Goal: Task Accomplishment & Management: Use online tool/utility

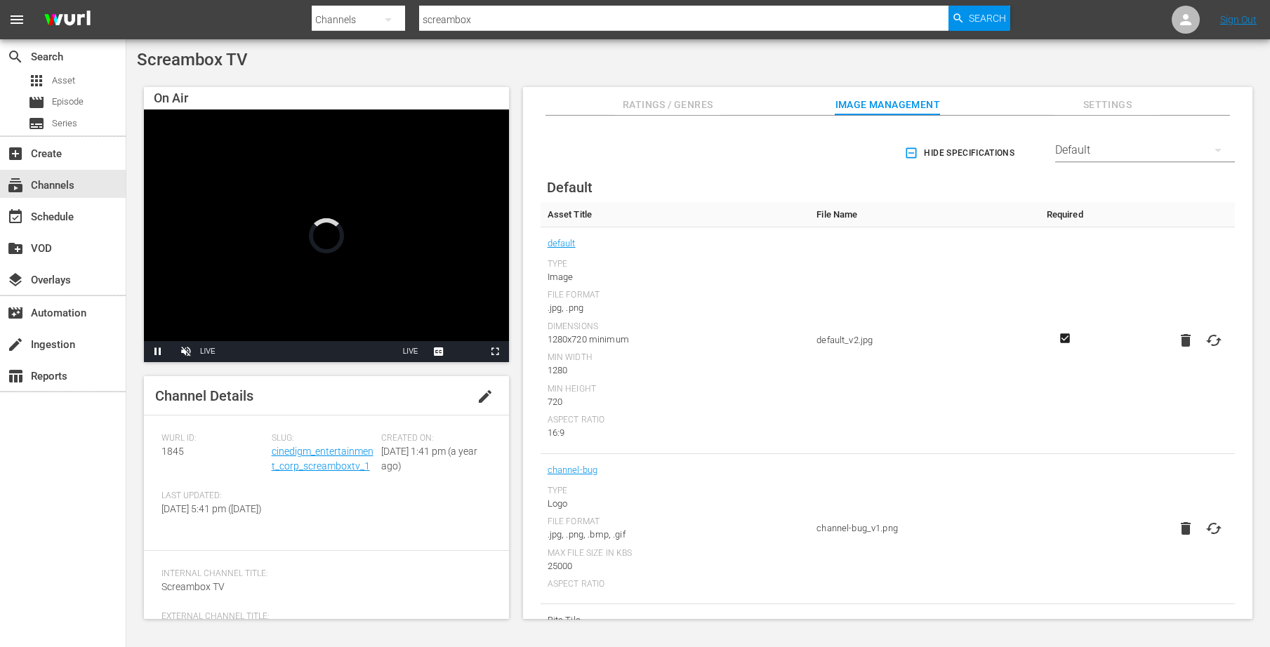
scroll to position [430, 0]
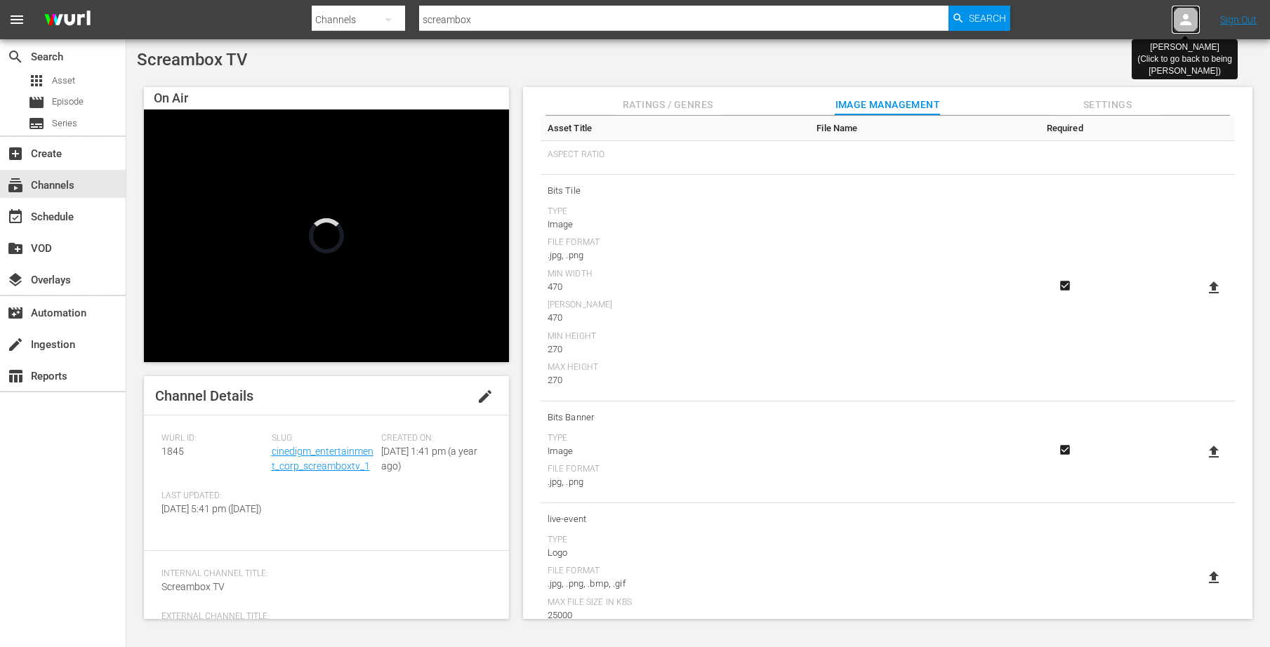
click at [1179, 22] on icon at bounding box center [1185, 19] width 17 height 17
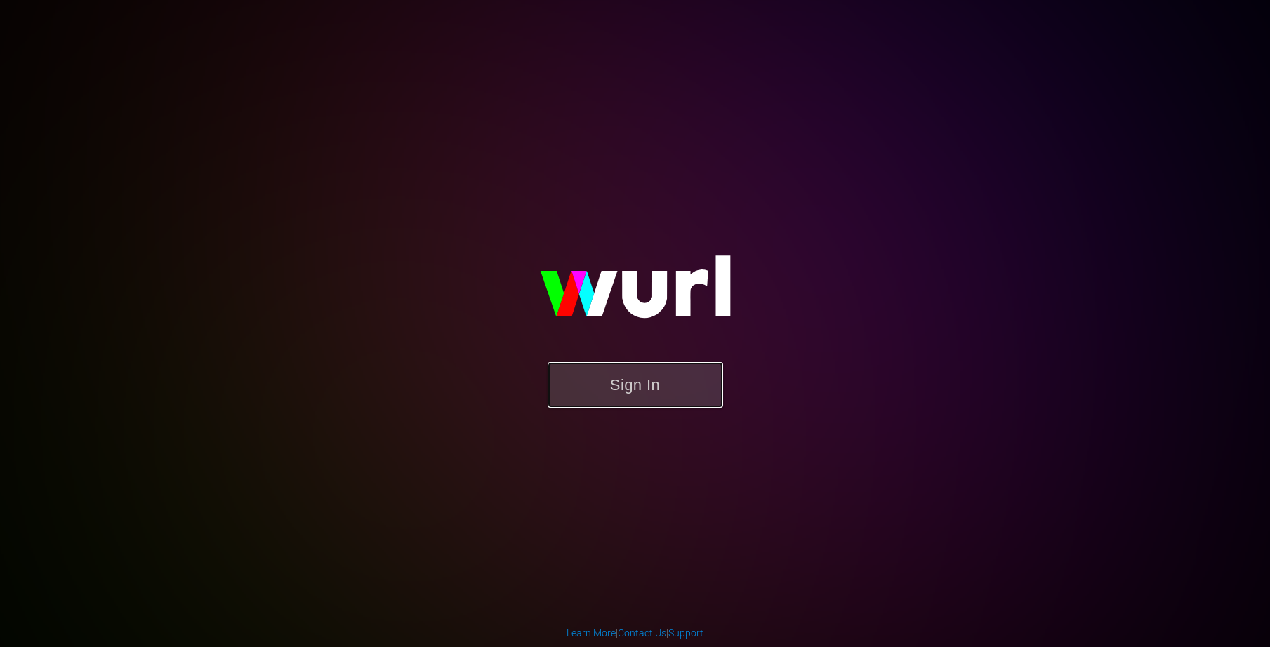
click at [656, 382] on button "Sign In" at bounding box center [636, 385] width 176 height 46
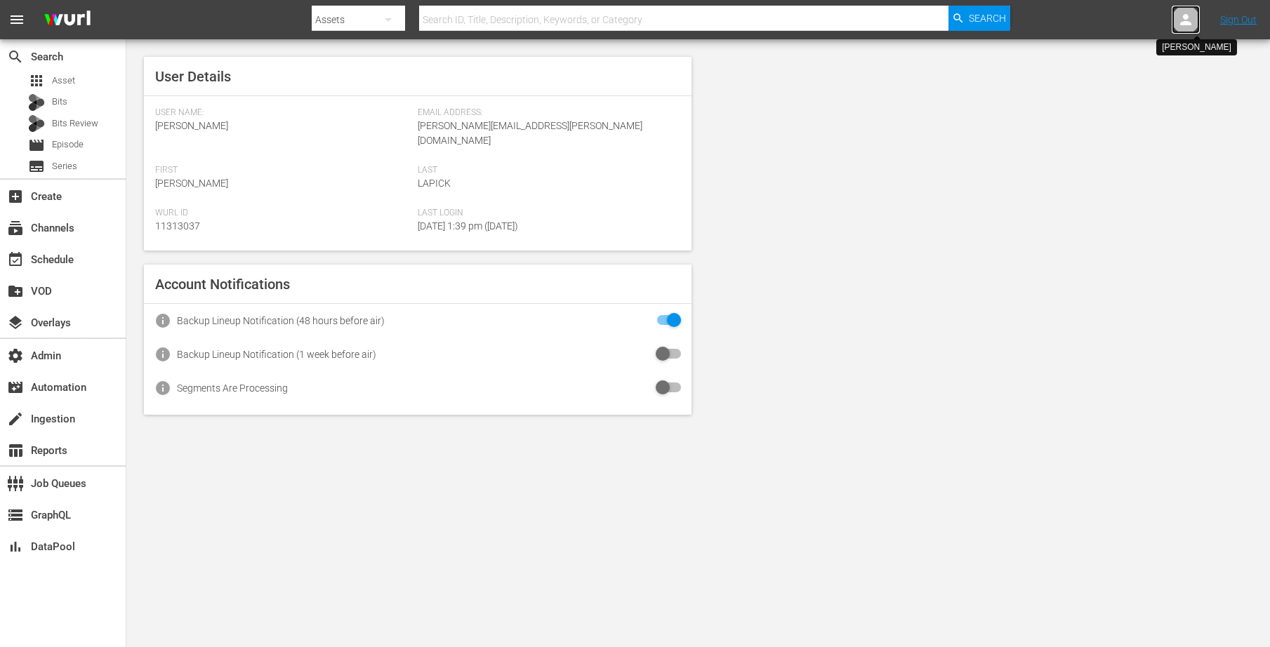
click at [1187, 27] on icon at bounding box center [1185, 19] width 17 height 17
click at [1135, 25] on input "text" at bounding box center [1149, 22] width 180 height 34
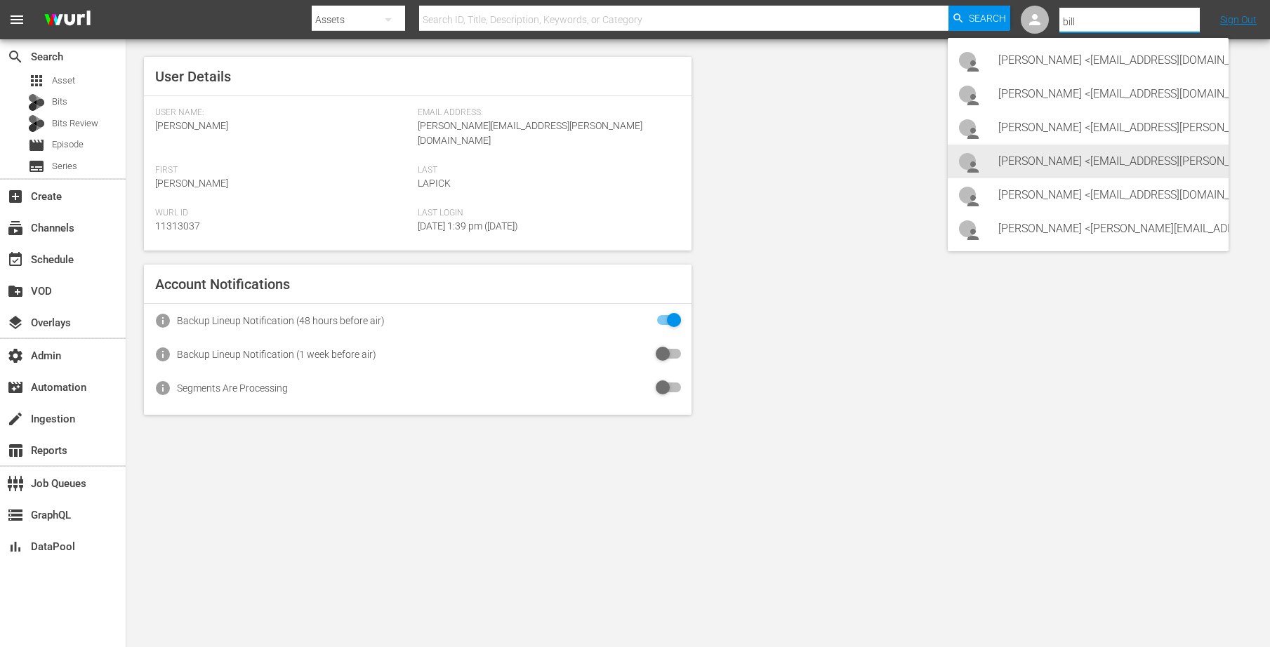
click at [1062, 166] on div "Bill Watts <bill.watts@amcnetworks.com>" at bounding box center [1107, 162] width 219 height 34
type input "Bill Watts (11313757)"
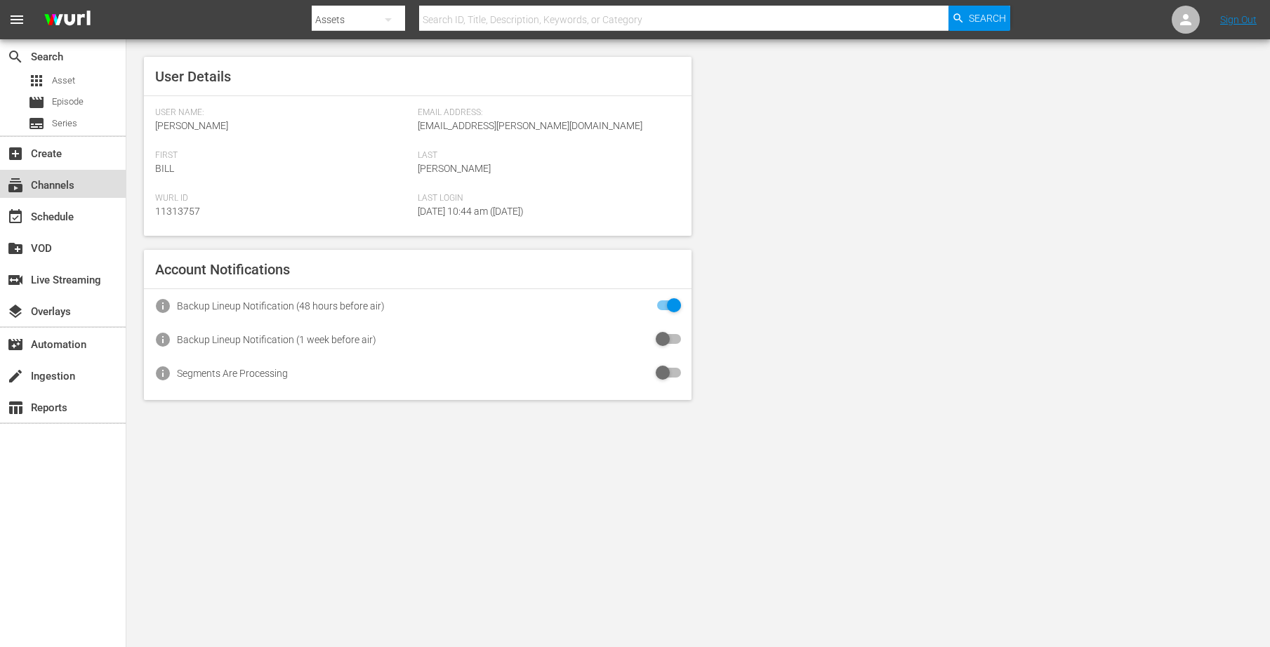
click at [76, 192] on div "subscriptions Channels" at bounding box center [63, 184] width 126 height 28
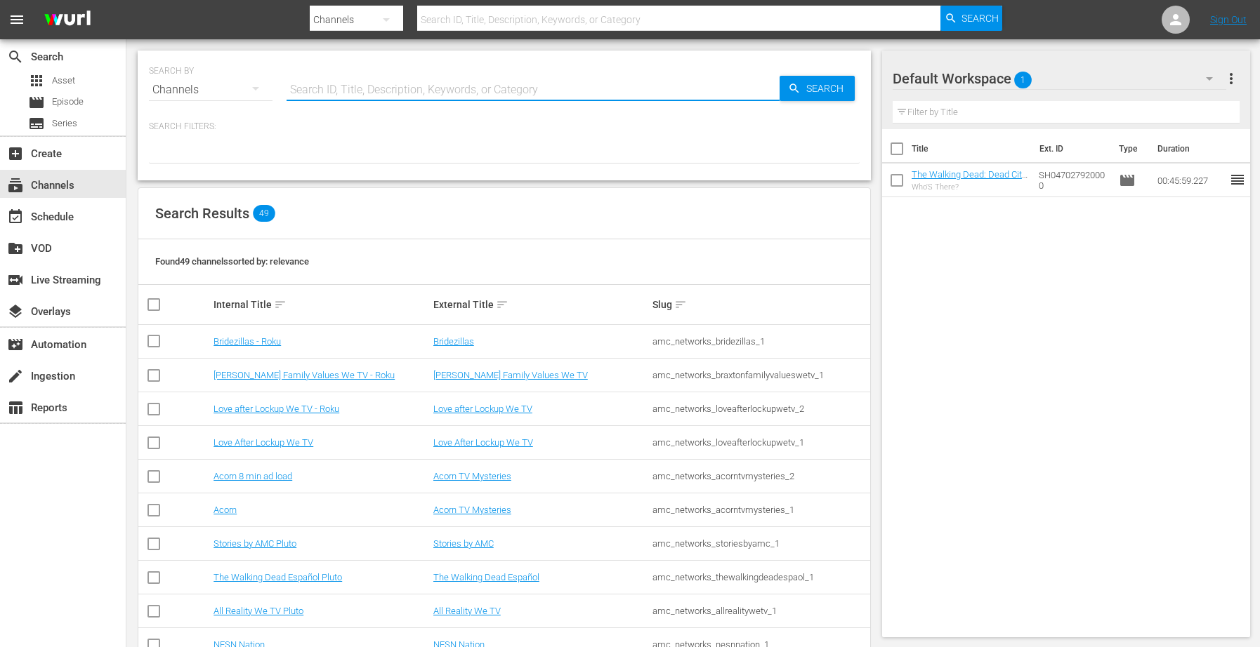
click at [512, 86] on input "text" at bounding box center [532, 90] width 493 height 34
type input "msg"
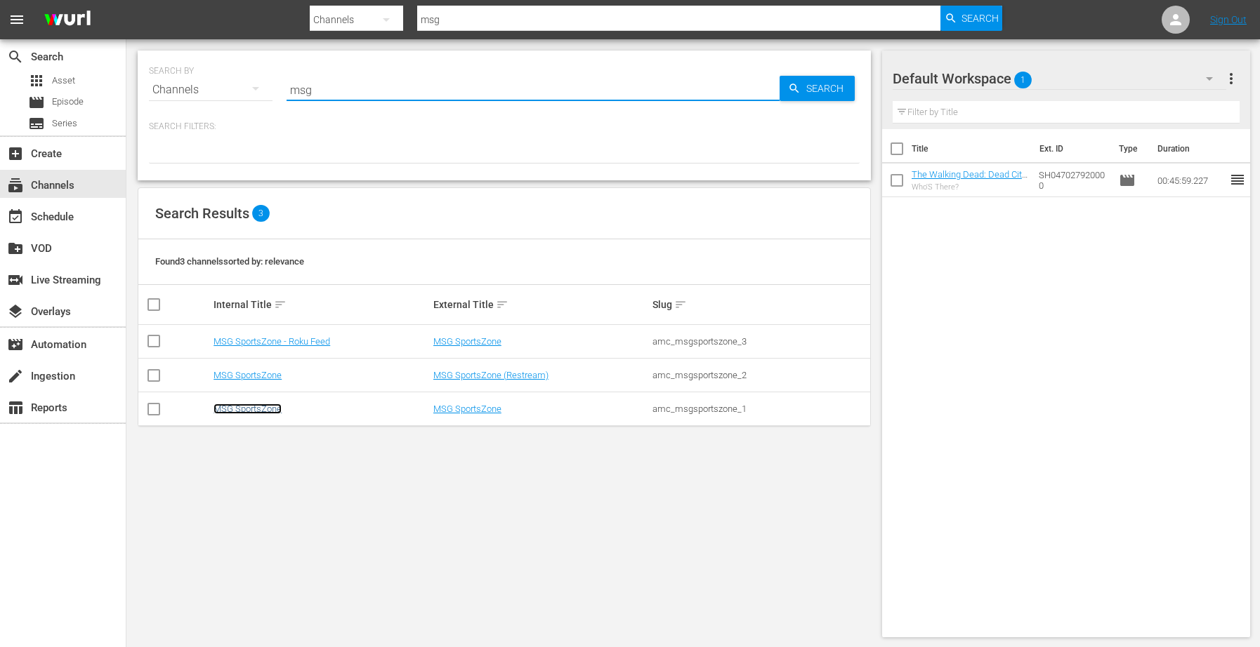
click at [264, 409] on link "MSG SportsZone" at bounding box center [247, 409] width 68 height 11
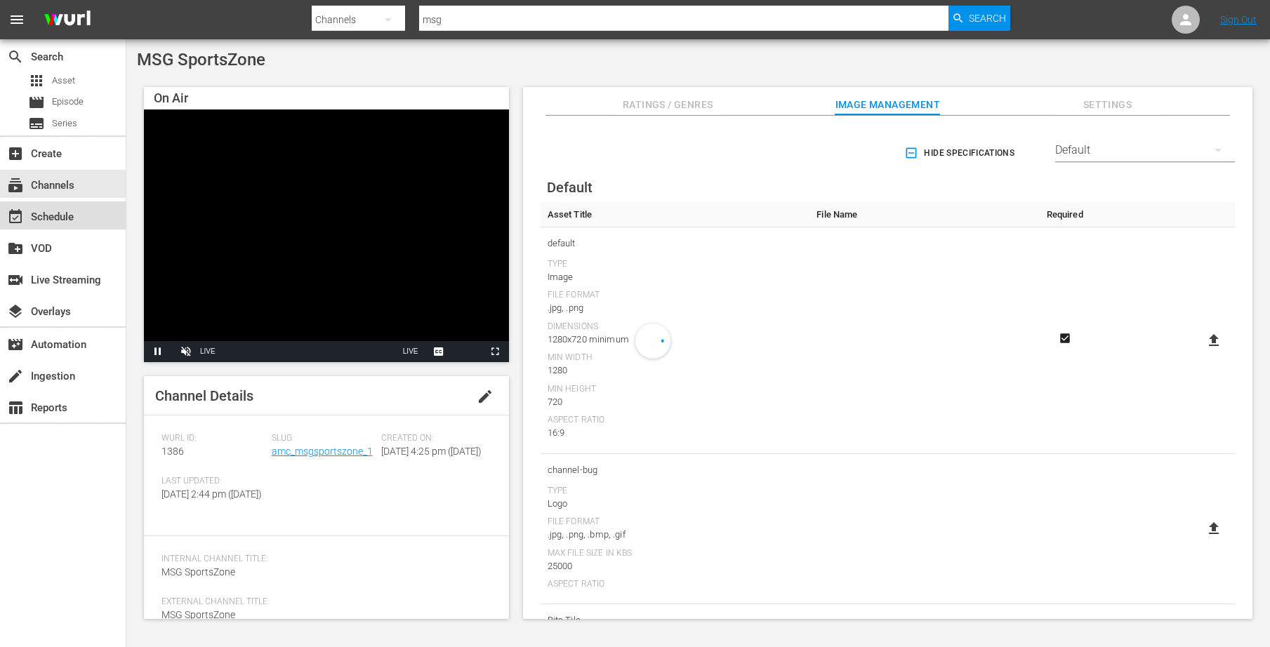
click at [76, 220] on div "event_available Schedule" at bounding box center [63, 215] width 126 height 28
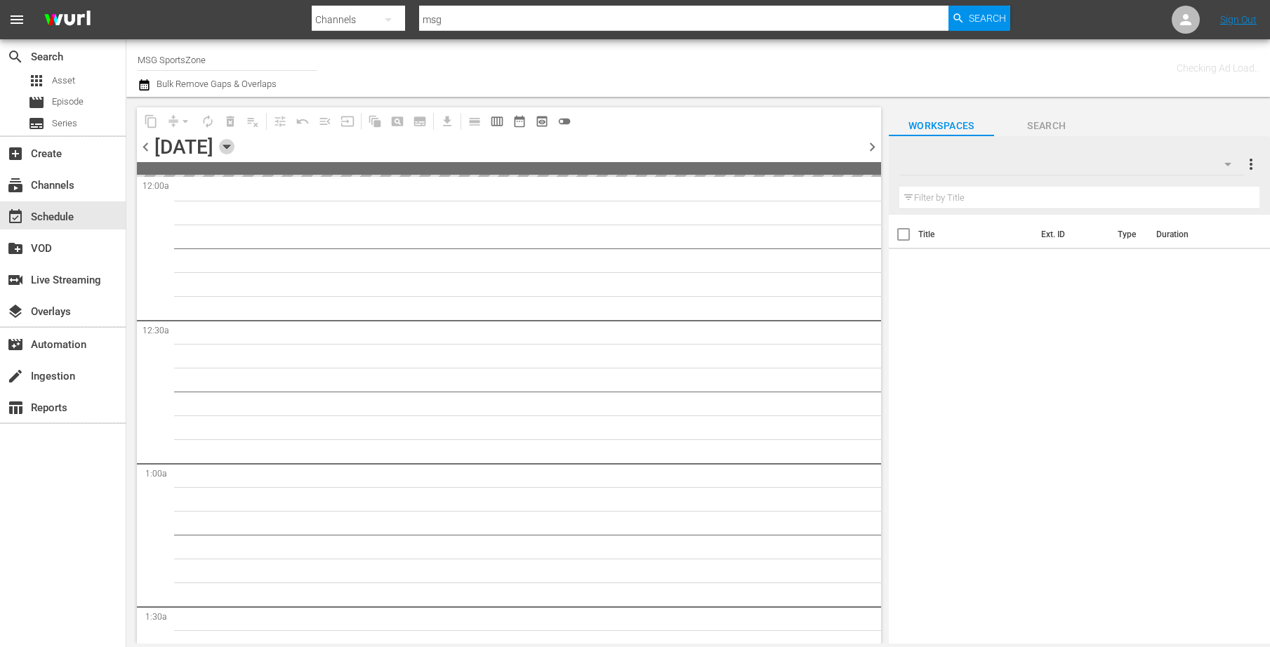
click at [230, 145] on icon "button" at bounding box center [226, 147] width 6 height 4
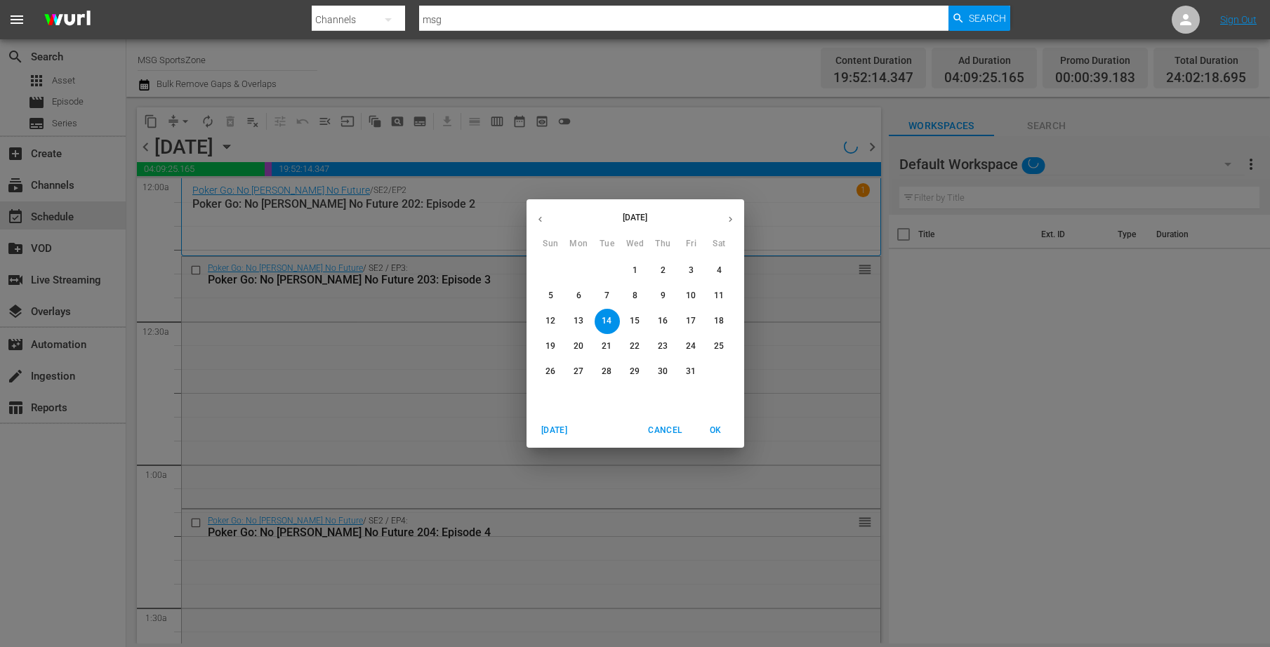
click at [550, 324] on p "12" at bounding box center [551, 321] width 10 height 12
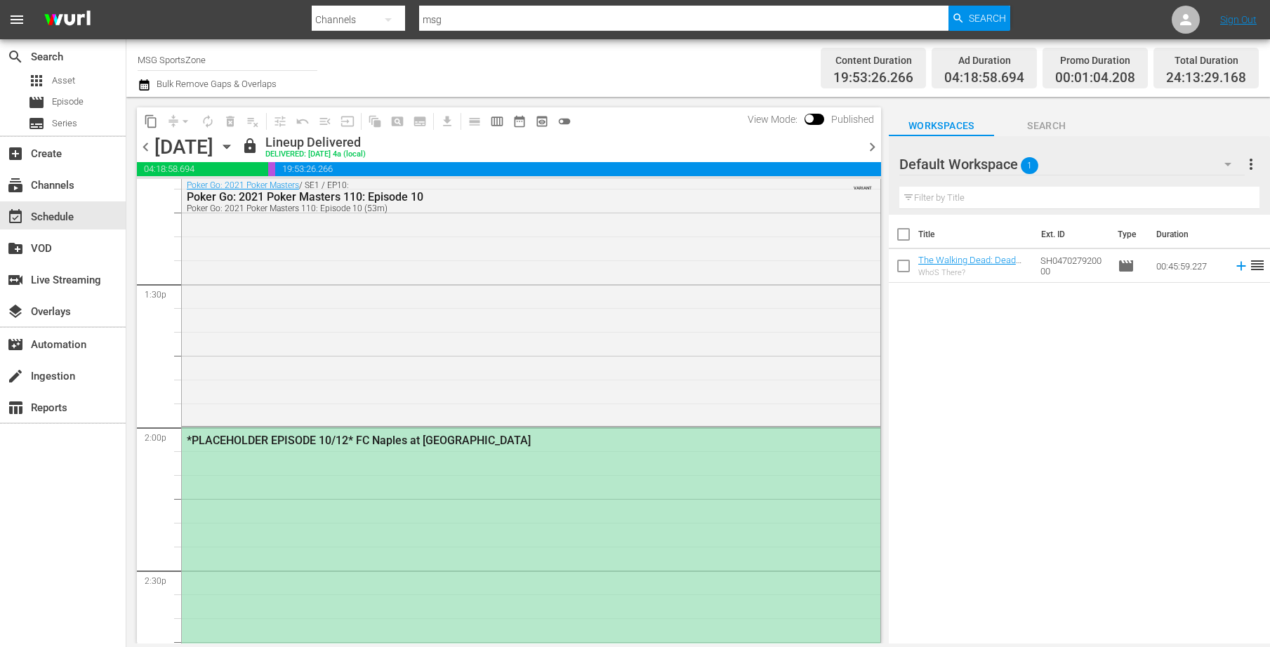
scroll to position [3741, 0]
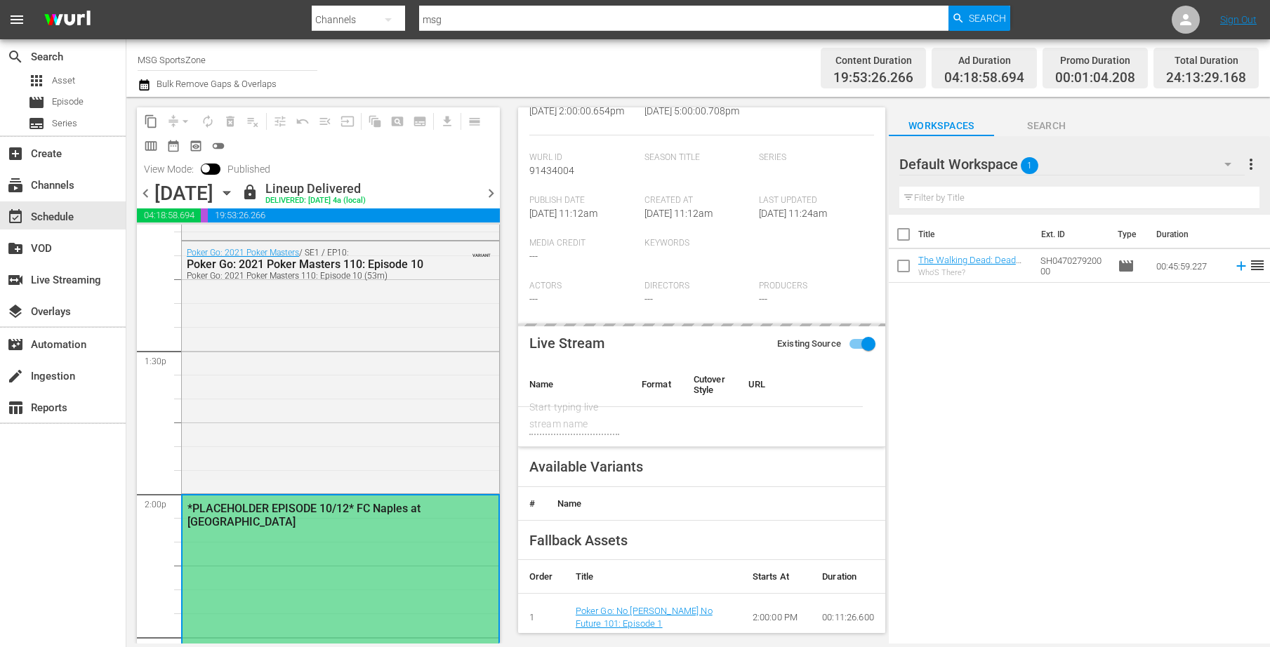
type input "FC Naples at [GEOGRAPHIC_DATA]"
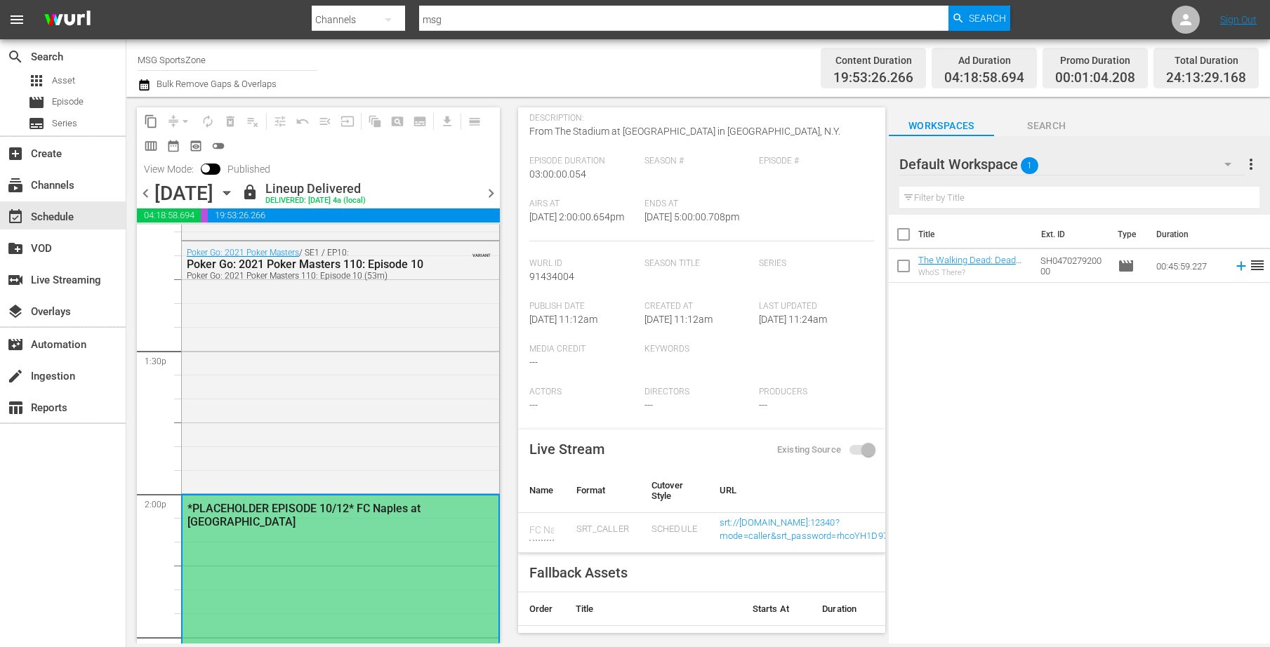
scroll to position [0, 0]
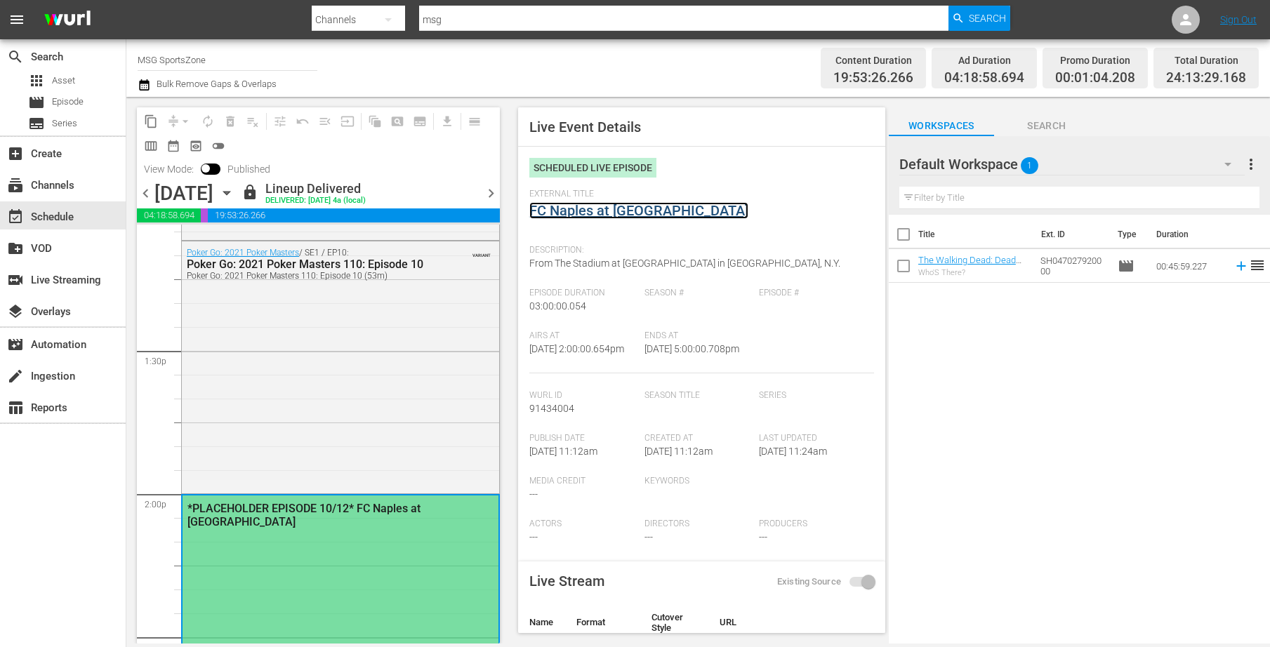
click at [612, 209] on link "FC Naples at [GEOGRAPHIC_DATA]" at bounding box center [638, 210] width 219 height 17
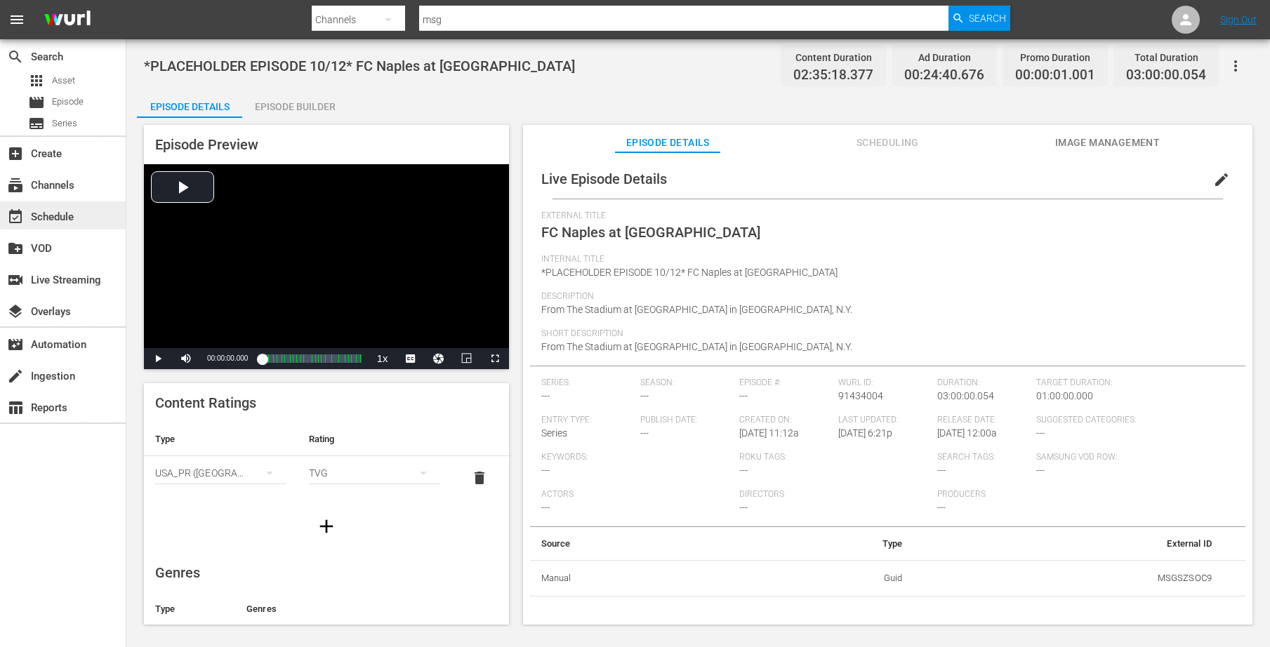
click at [53, 213] on div "event_available Schedule" at bounding box center [39, 215] width 79 height 13
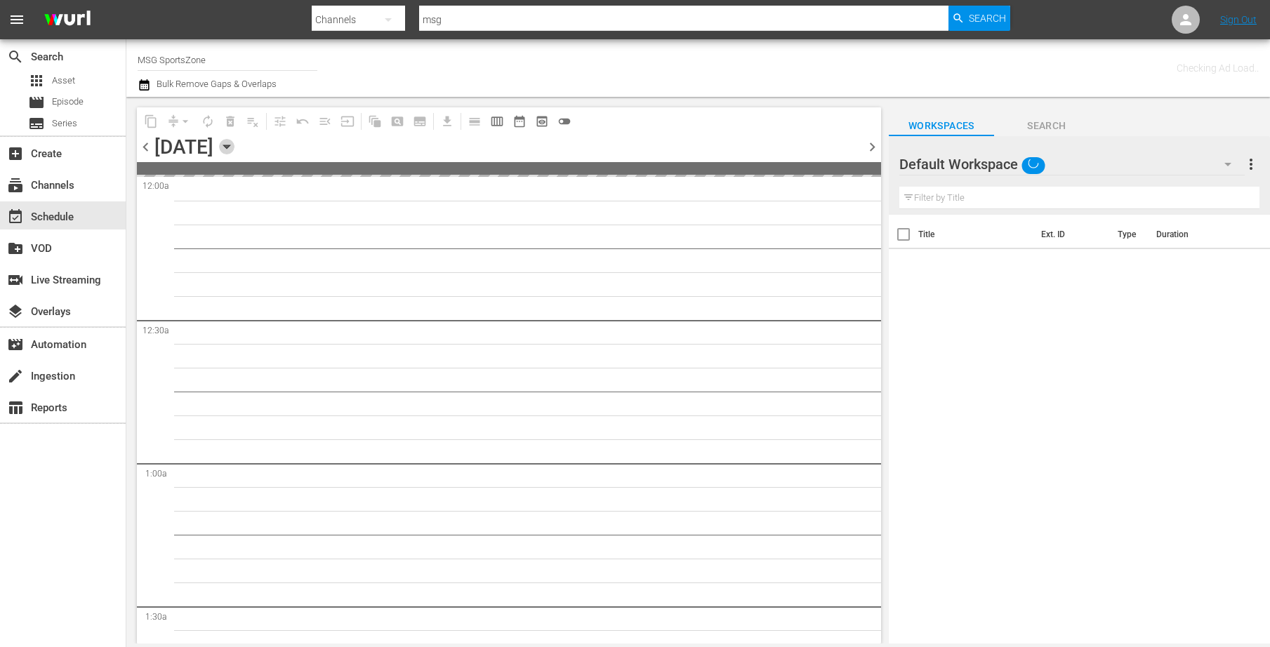
click at [234, 150] on icon "button" at bounding box center [226, 146] width 15 height 15
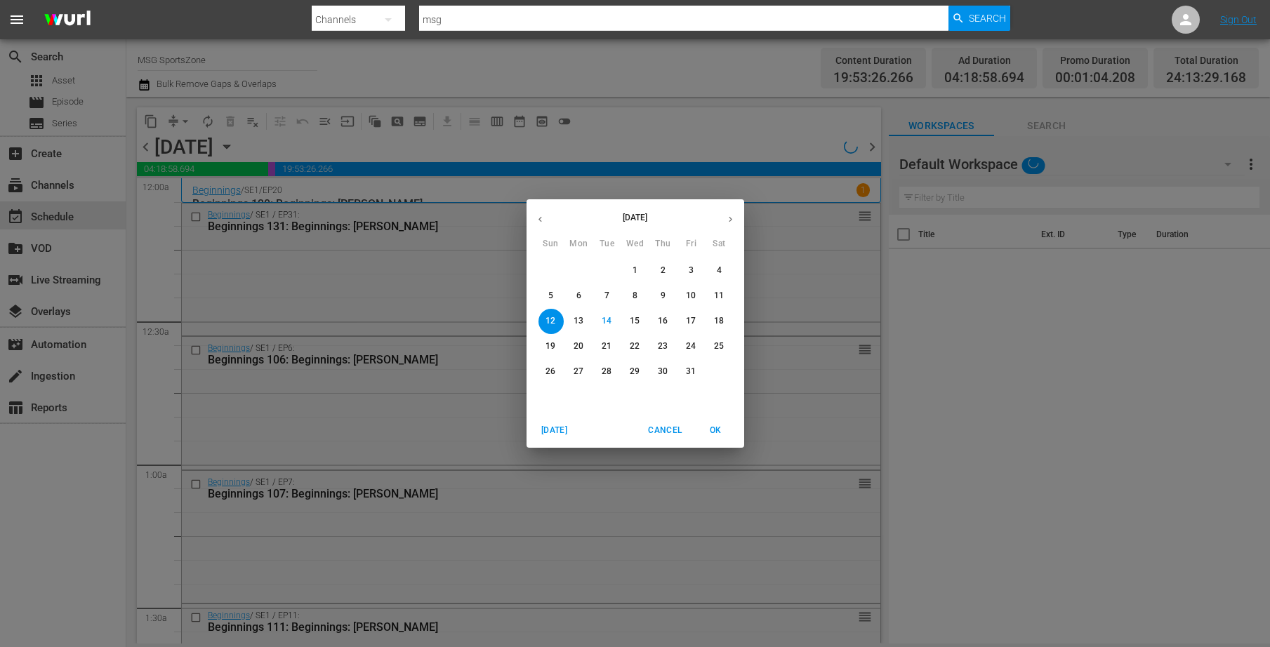
click at [579, 324] on p "13" at bounding box center [579, 321] width 10 height 12
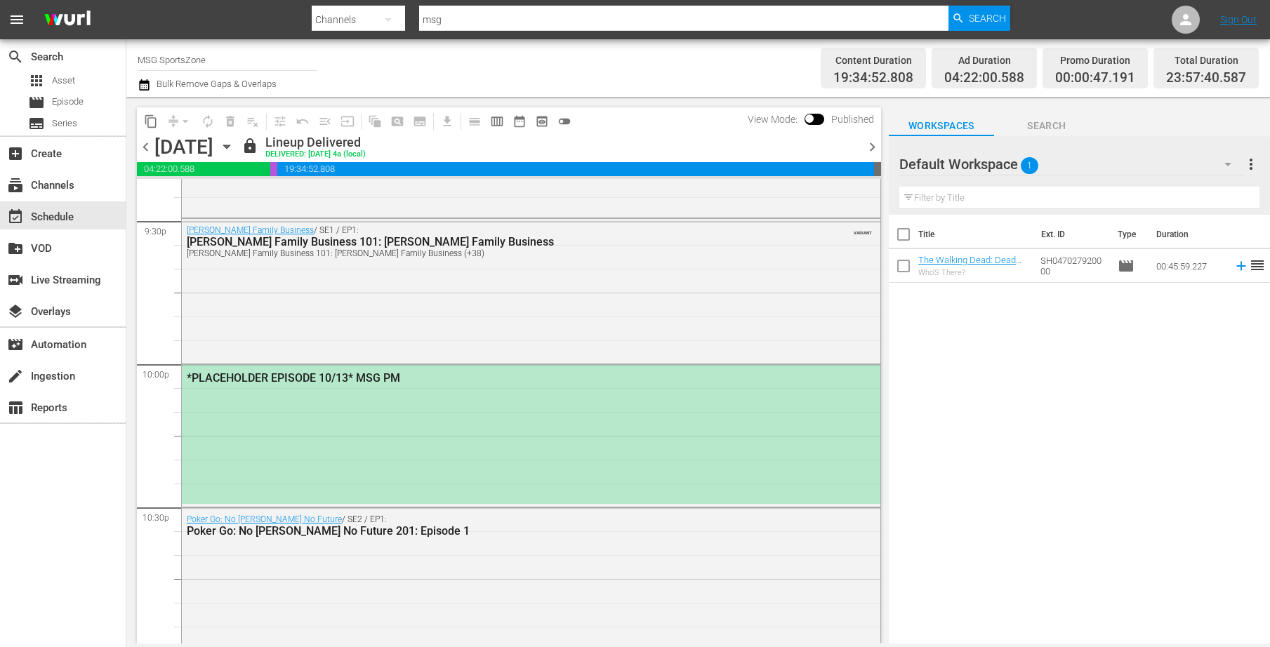
scroll to position [6095, 0]
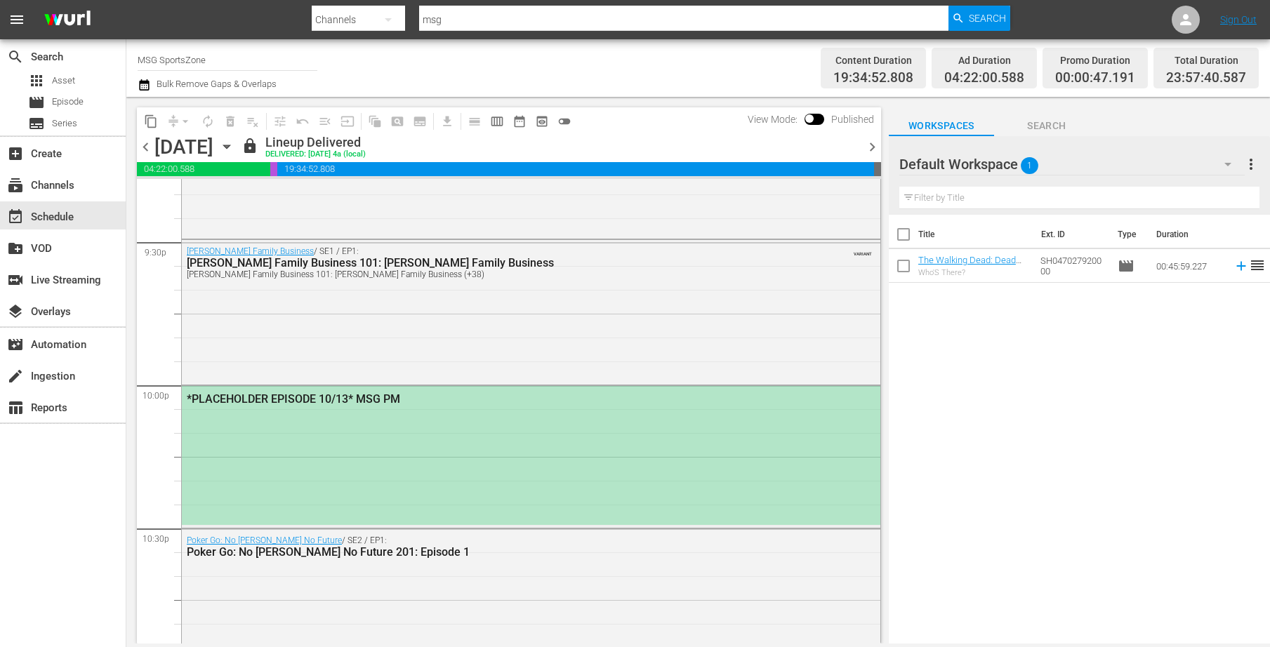
click at [536, 465] on div "*PLACEHOLDER EPISODE 10/13* MSG PM" at bounding box center [531, 455] width 699 height 139
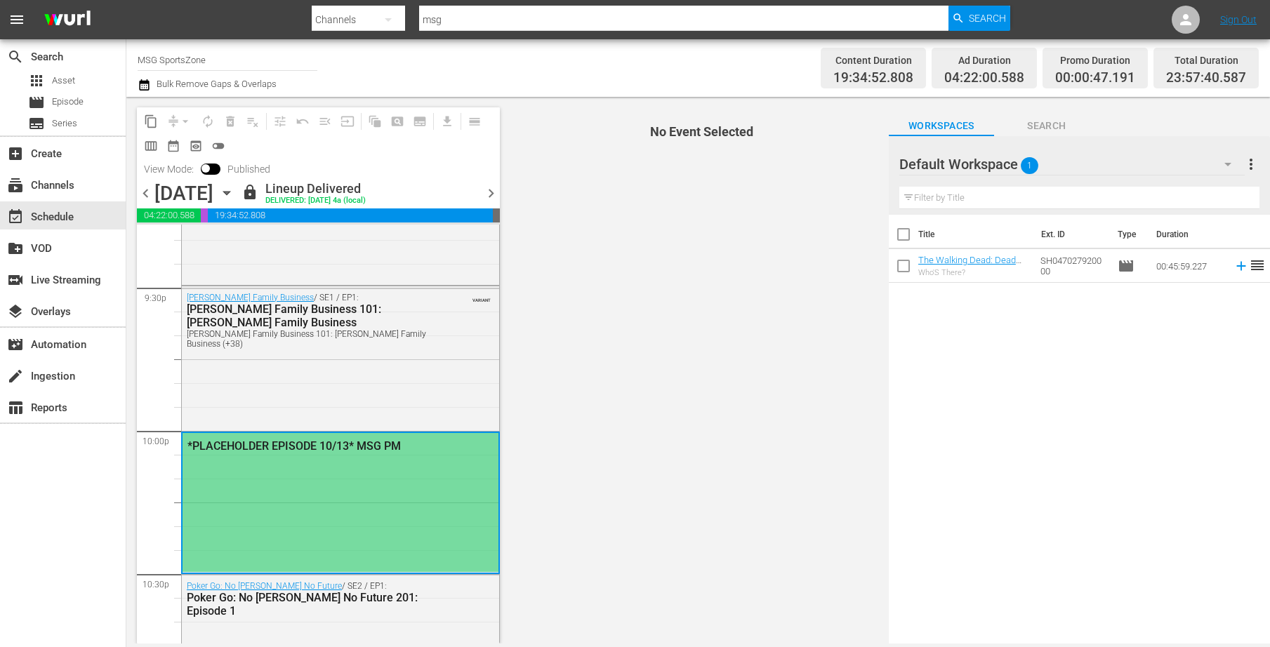
click at [392, 475] on div "*PLACEHOLDER EPISODE 10/13* MSG PM" at bounding box center [341, 502] width 316 height 139
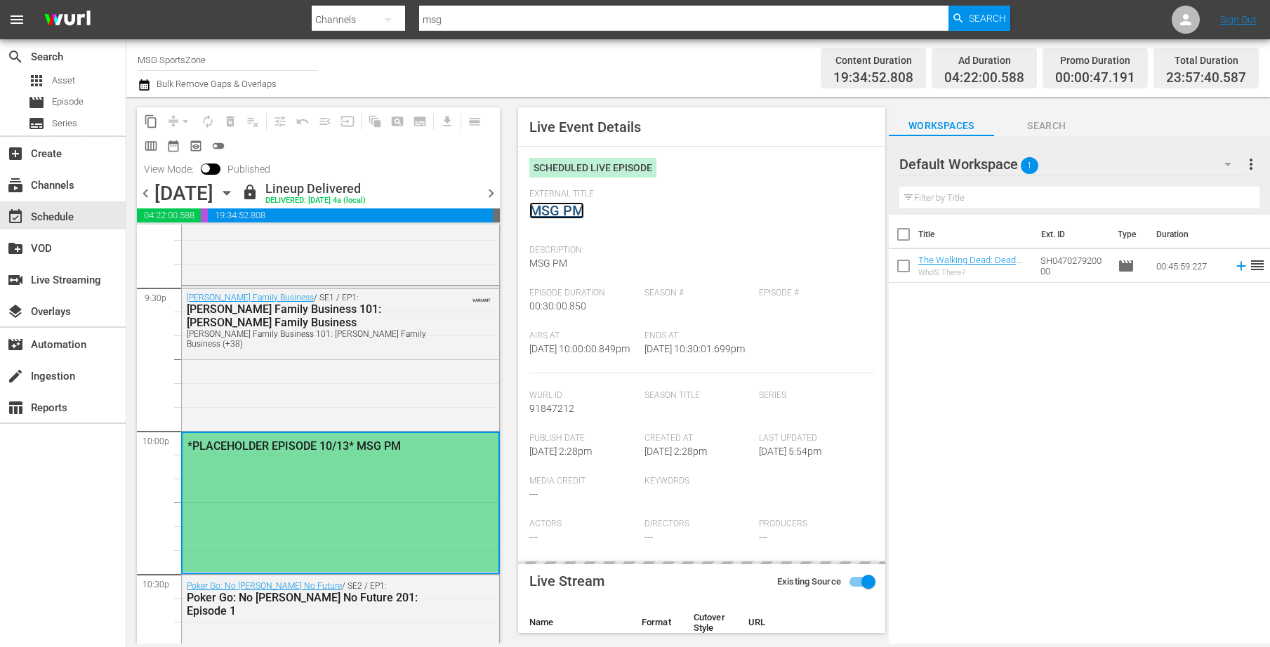
click at [553, 207] on link "MSG PM" at bounding box center [556, 210] width 55 height 17
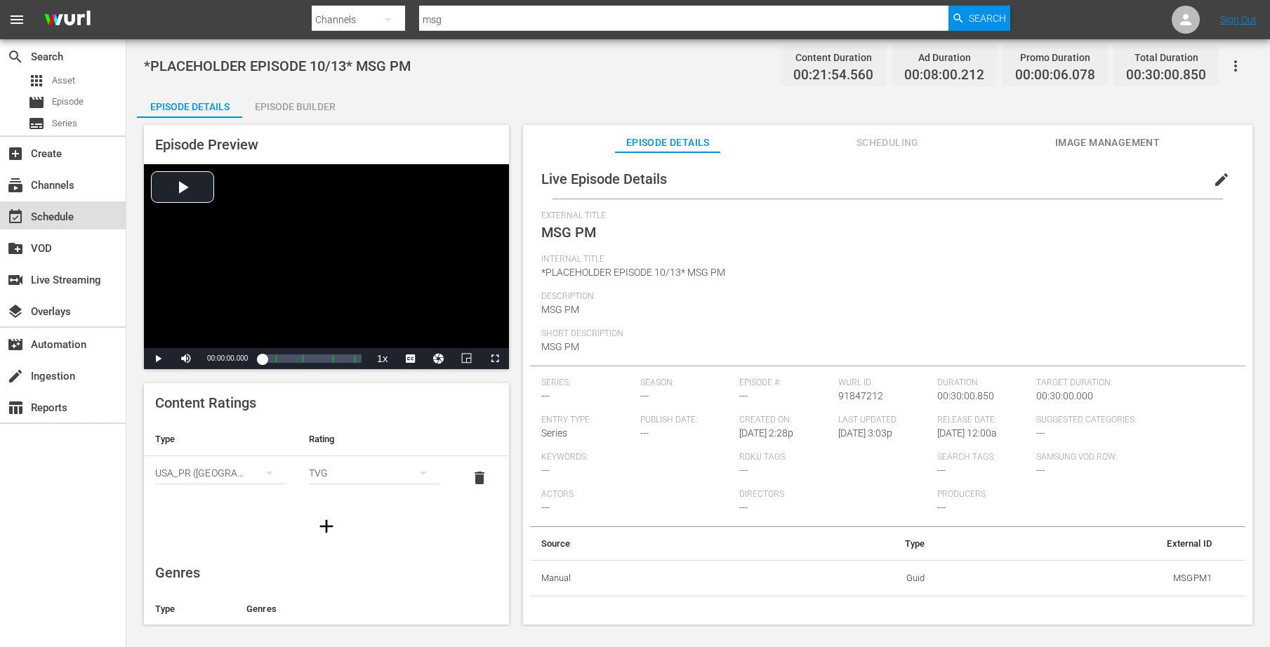
click at [53, 219] on div "event_available Schedule" at bounding box center [39, 215] width 79 height 13
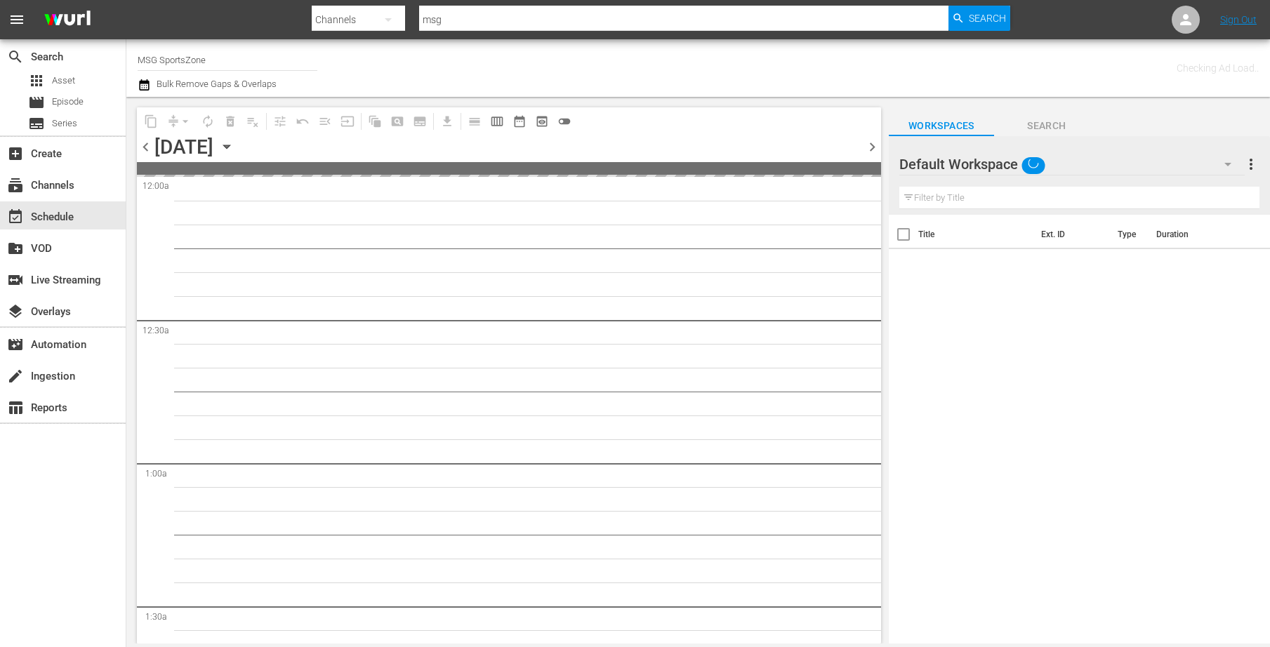
click at [230, 147] on icon "button" at bounding box center [226, 147] width 6 height 4
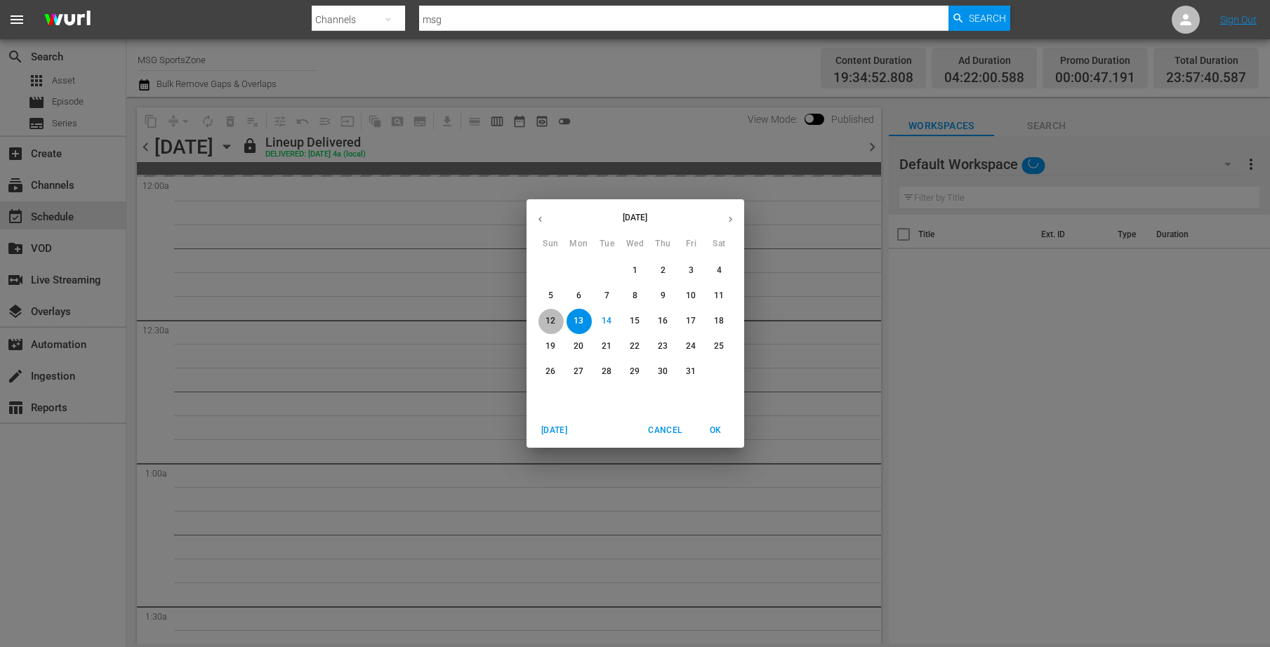
click at [555, 319] on span "12" at bounding box center [550, 321] width 25 height 12
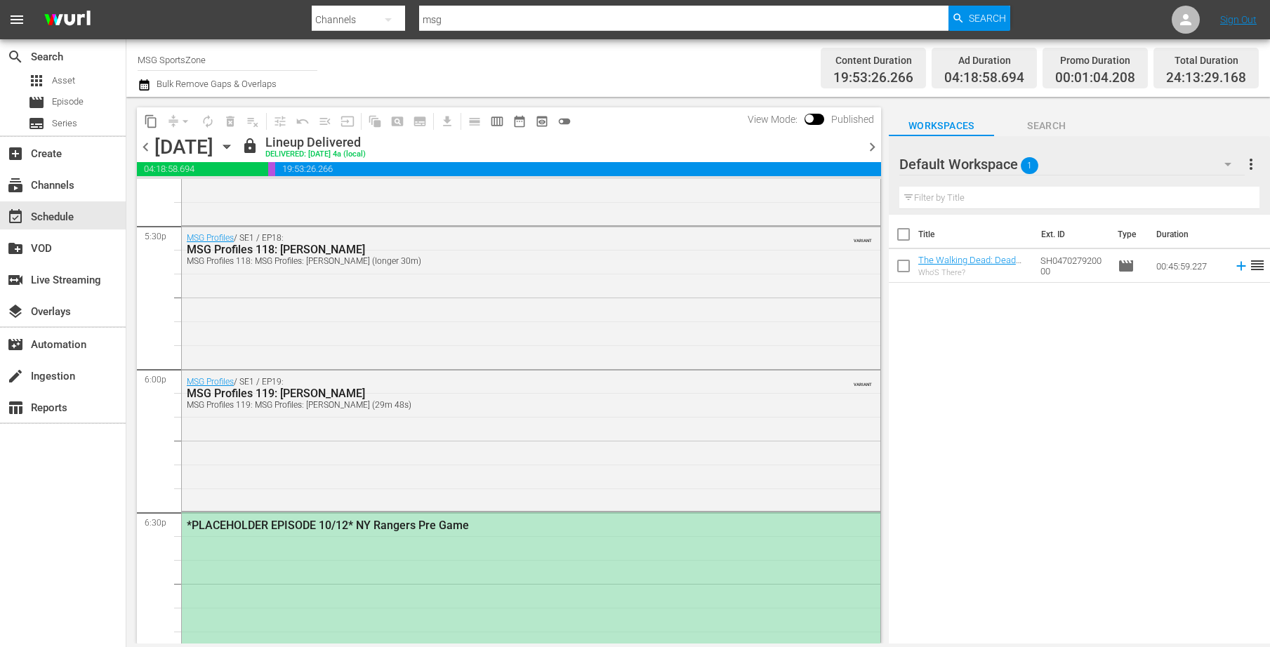
scroll to position [5260, 0]
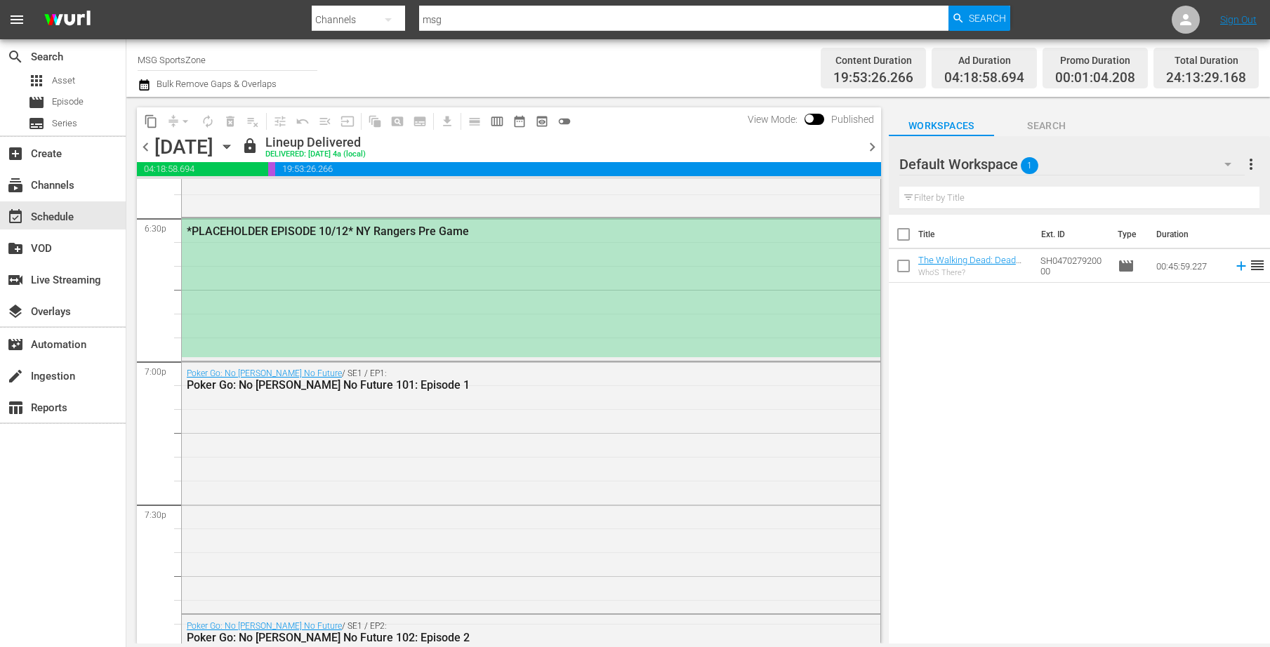
click at [464, 322] on div "*PLACEHOLDER EPISODE 10/12* NY Rangers Pre Game" at bounding box center [531, 287] width 699 height 139
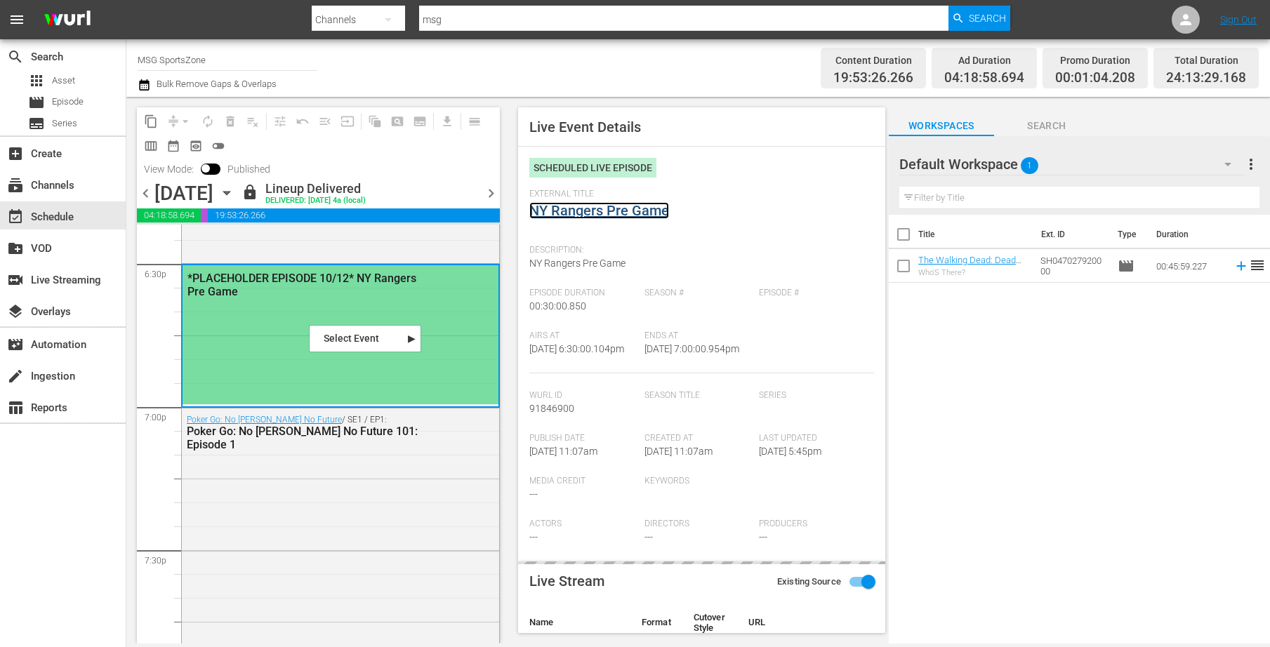
click at [604, 212] on link "NY Rangers Pre Game" at bounding box center [599, 210] width 140 height 17
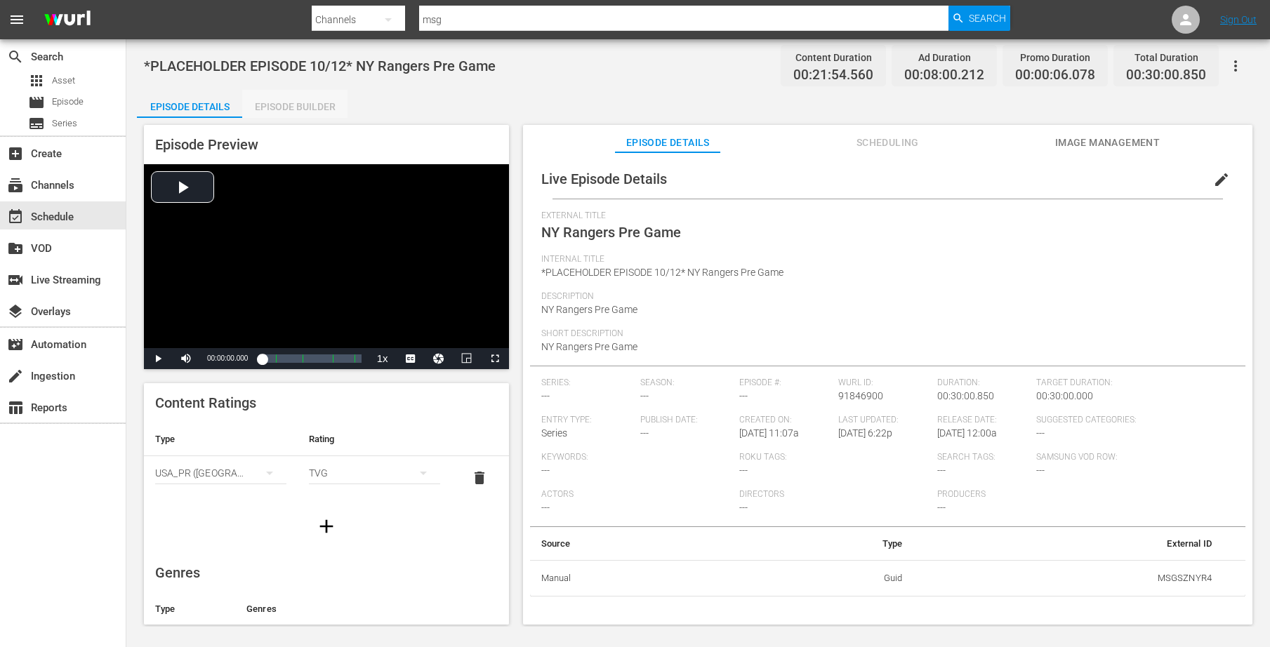
click at [310, 102] on div "Episode Builder" at bounding box center [294, 107] width 105 height 34
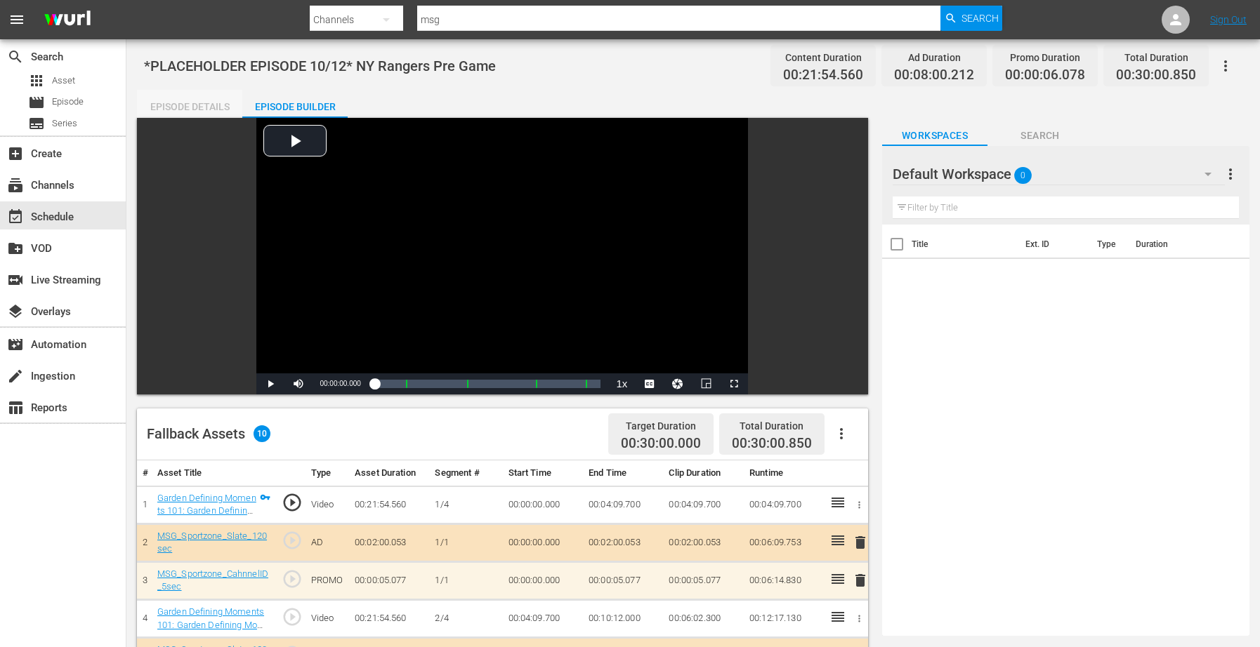
click at [213, 103] on div "Episode Details" at bounding box center [189, 107] width 105 height 34
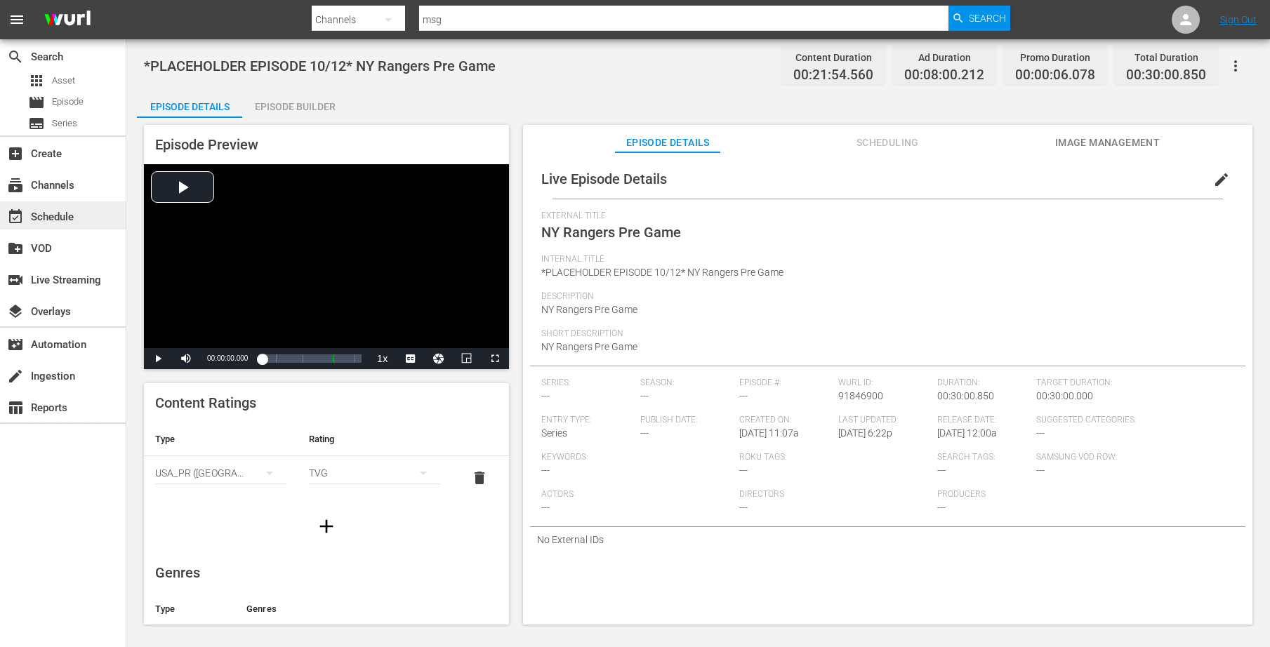
click at [39, 218] on div "event_available Schedule" at bounding box center [39, 215] width 79 height 13
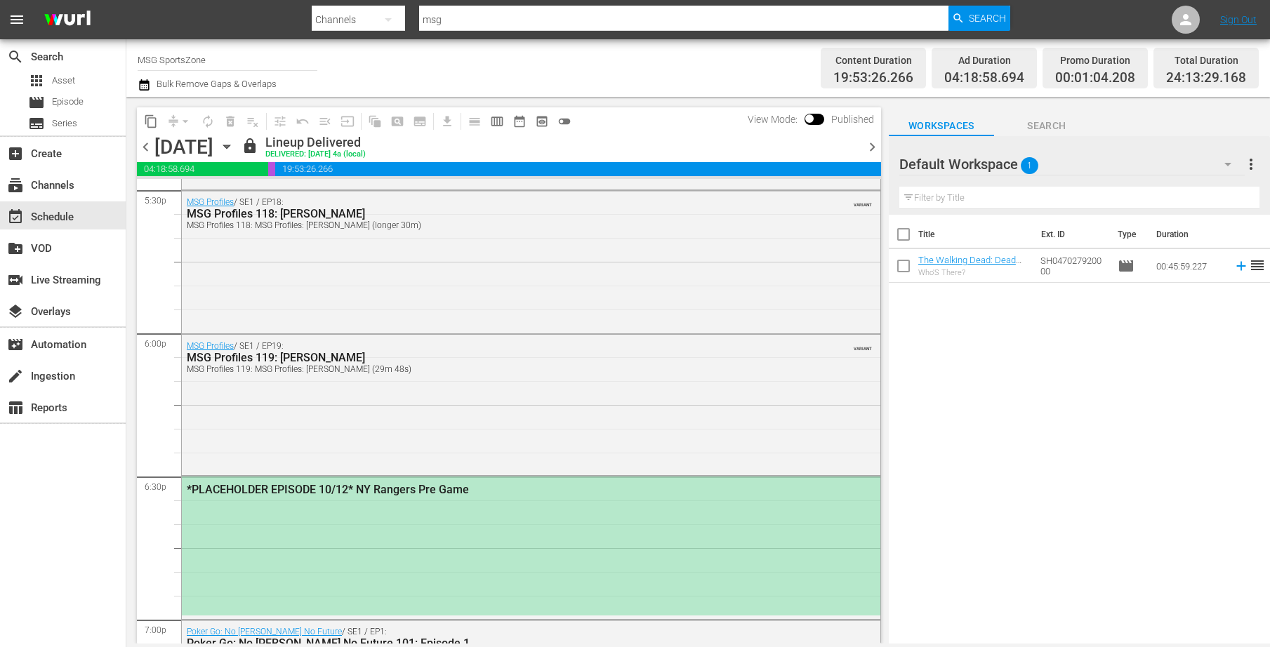
scroll to position [4985, 0]
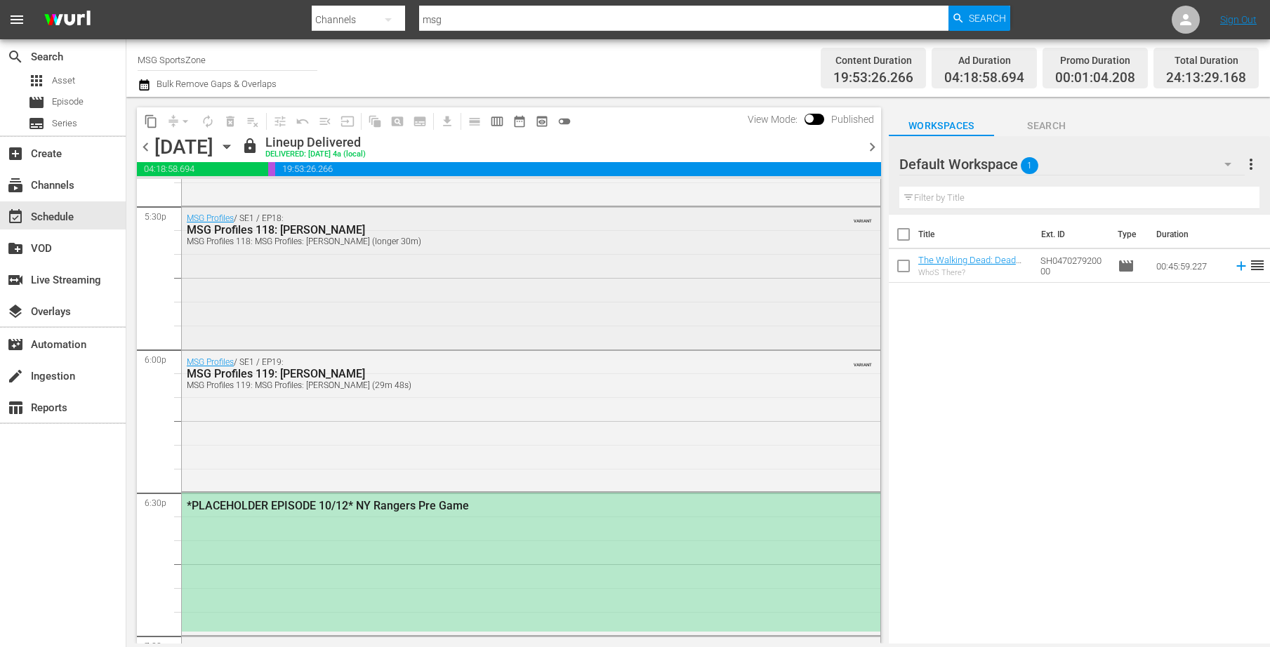
click at [288, 308] on div "MSG Profiles / SE1 / EP18: MSG Profiles 118: [PERSON_NAME] MSG Profiles 118: MS…" at bounding box center [531, 277] width 699 height 140
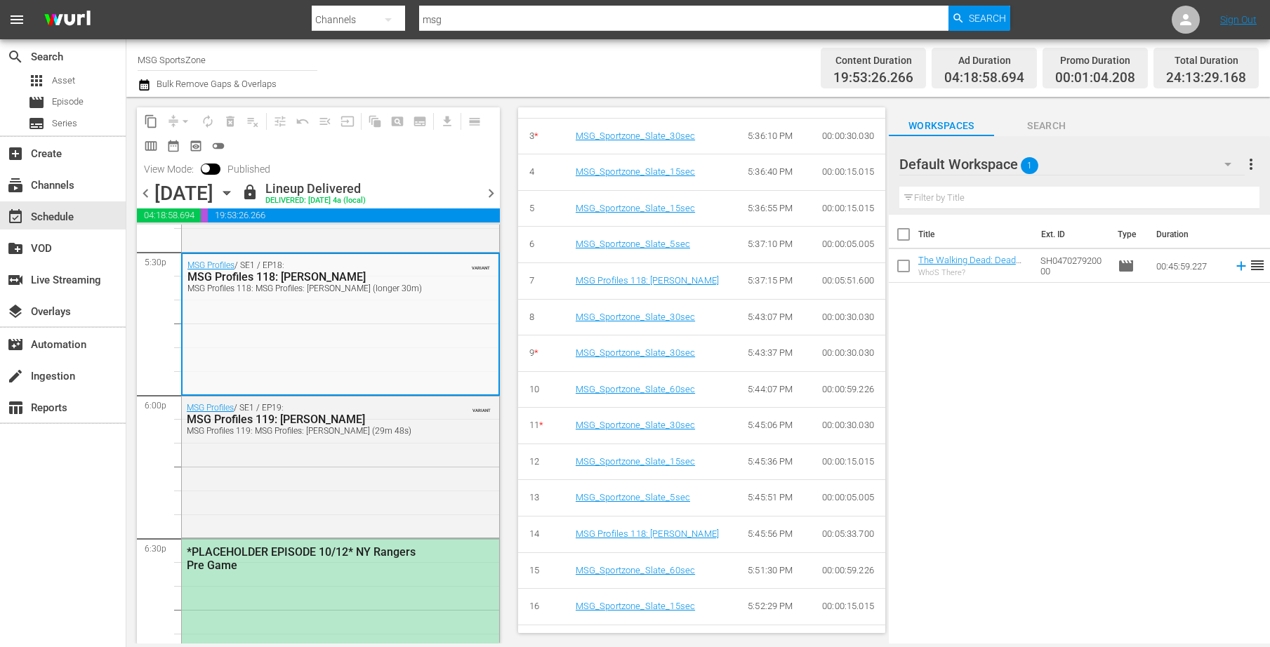
scroll to position [0, 0]
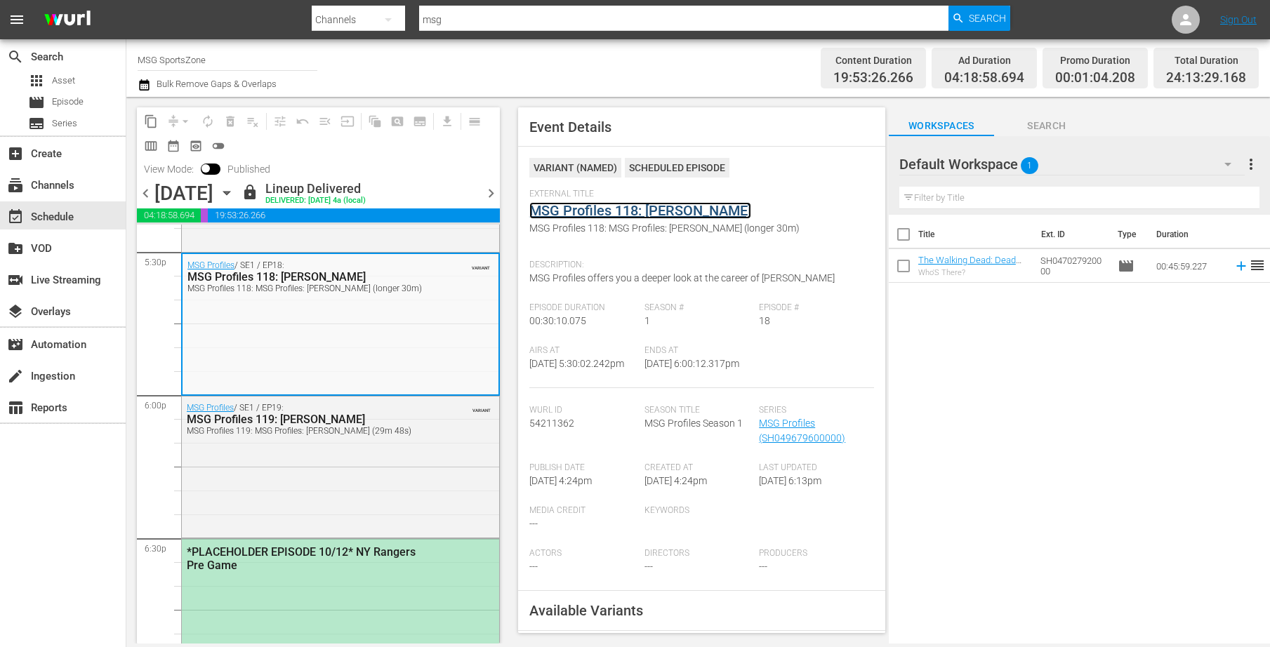
click at [600, 215] on link "MSG Profiles 118: [PERSON_NAME]" at bounding box center [640, 210] width 222 height 17
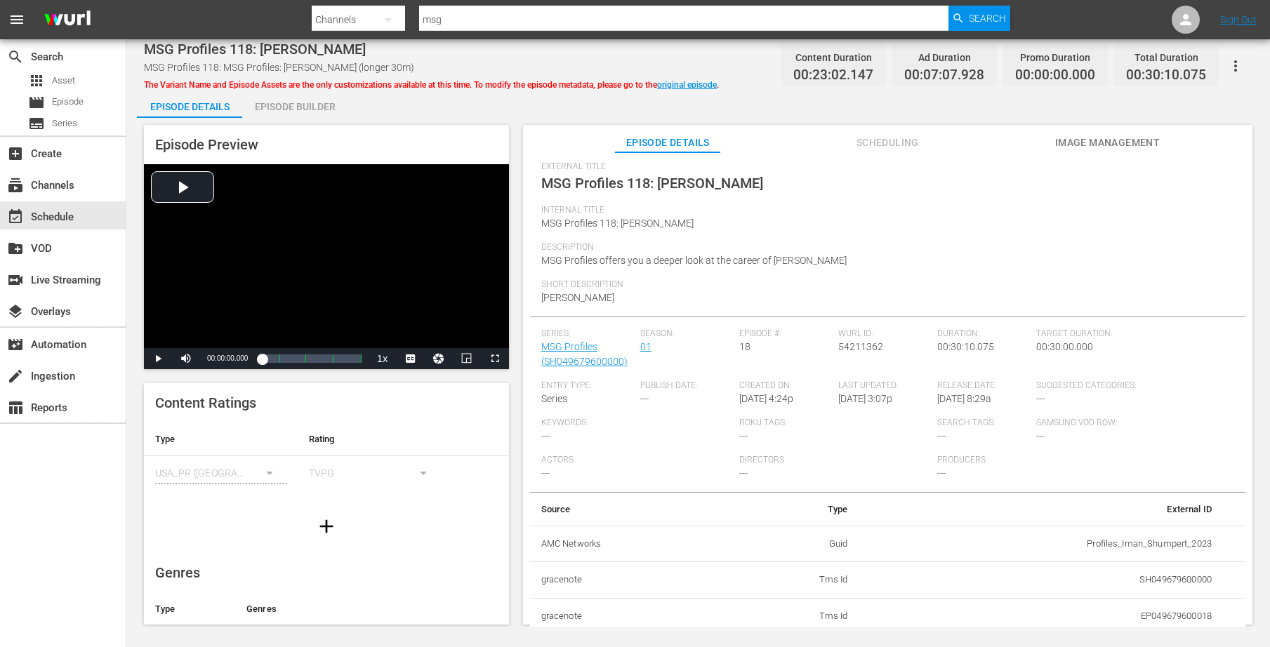
scroll to position [142, 0]
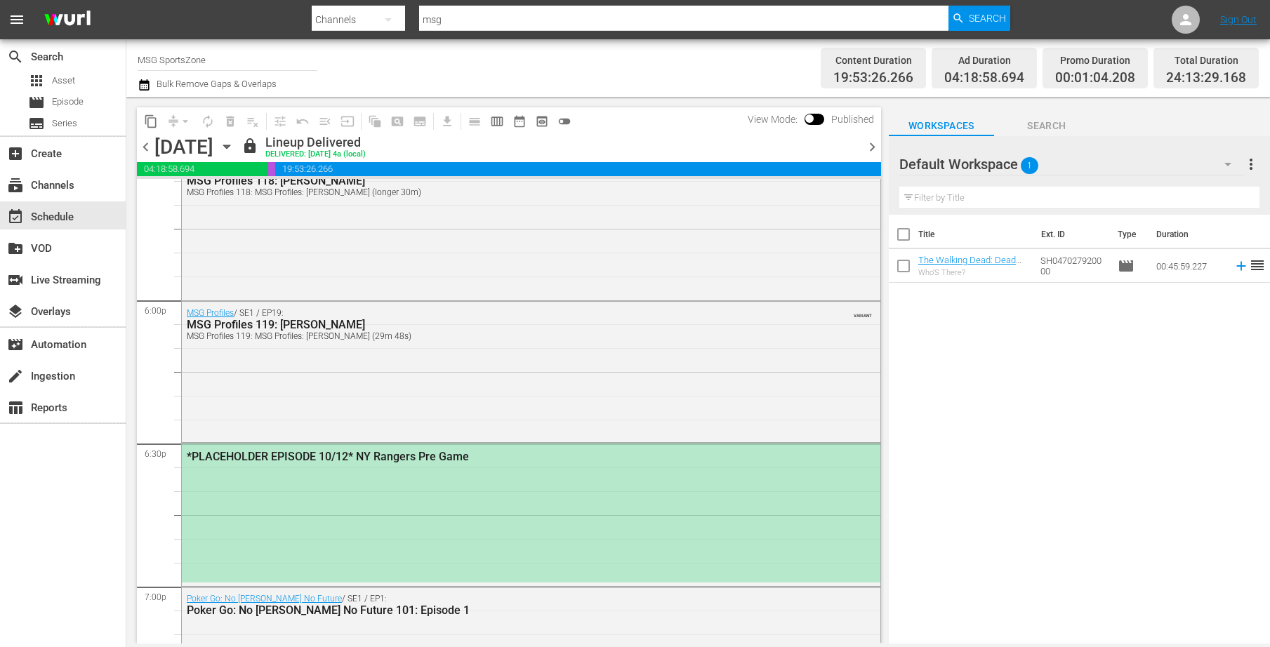
scroll to position [4961, 0]
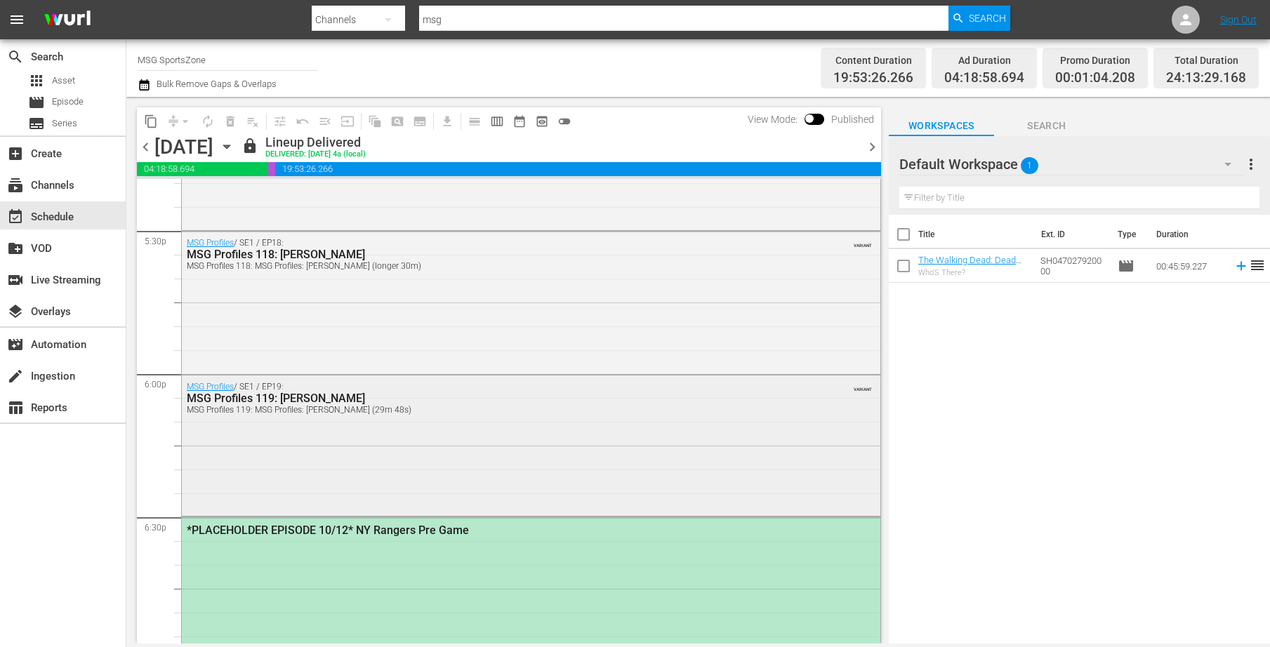
click at [461, 416] on div "MSG Profiles / SE1 / EP19: MSG Profiles 119: [PERSON_NAME] MSG Profiles 119: MS…" at bounding box center [531, 398] width 699 height 44
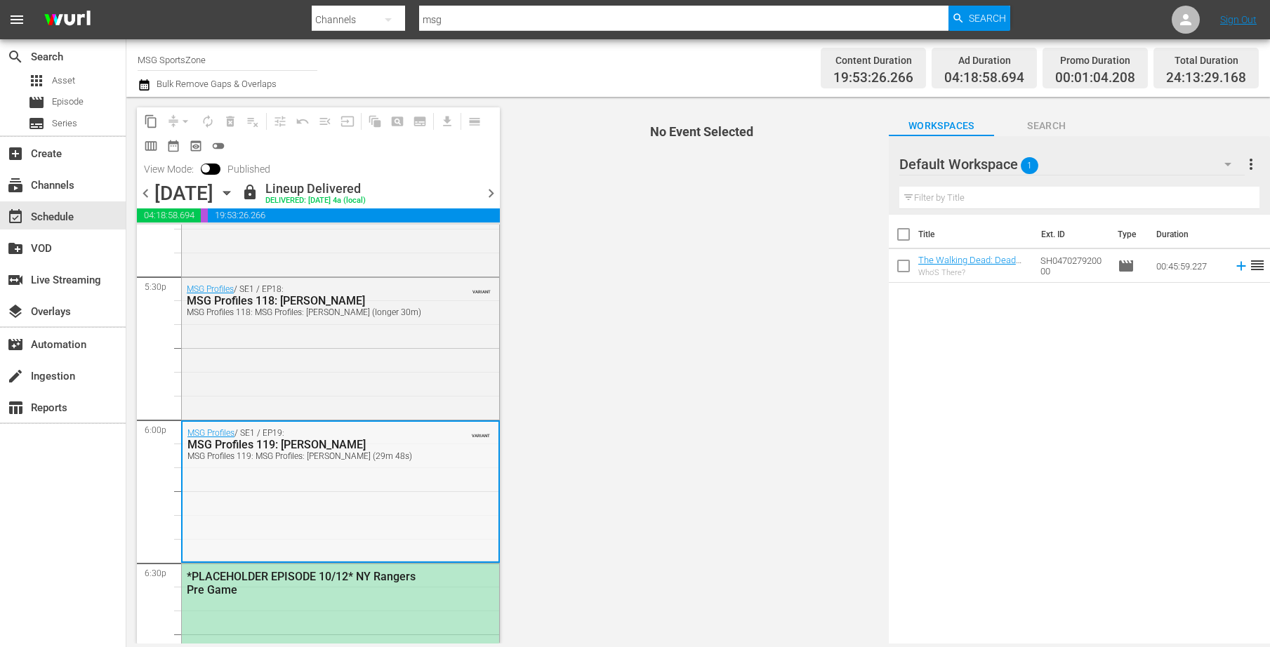
click at [329, 464] on div "MSG Profiles / SE1 / EP19: MSG Profiles 119: [PERSON_NAME] MSG Profiles 119: MS…" at bounding box center [341, 444] width 316 height 44
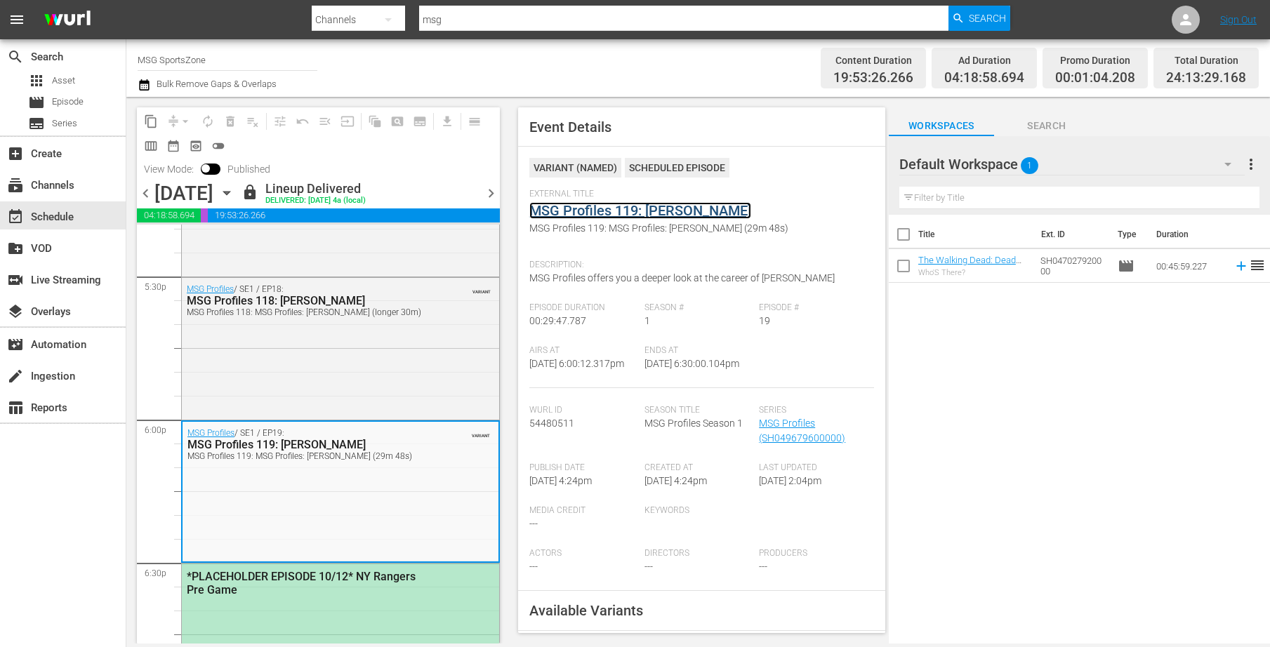
click at [558, 209] on link "MSG Profiles 119: [PERSON_NAME]" at bounding box center [640, 210] width 222 height 17
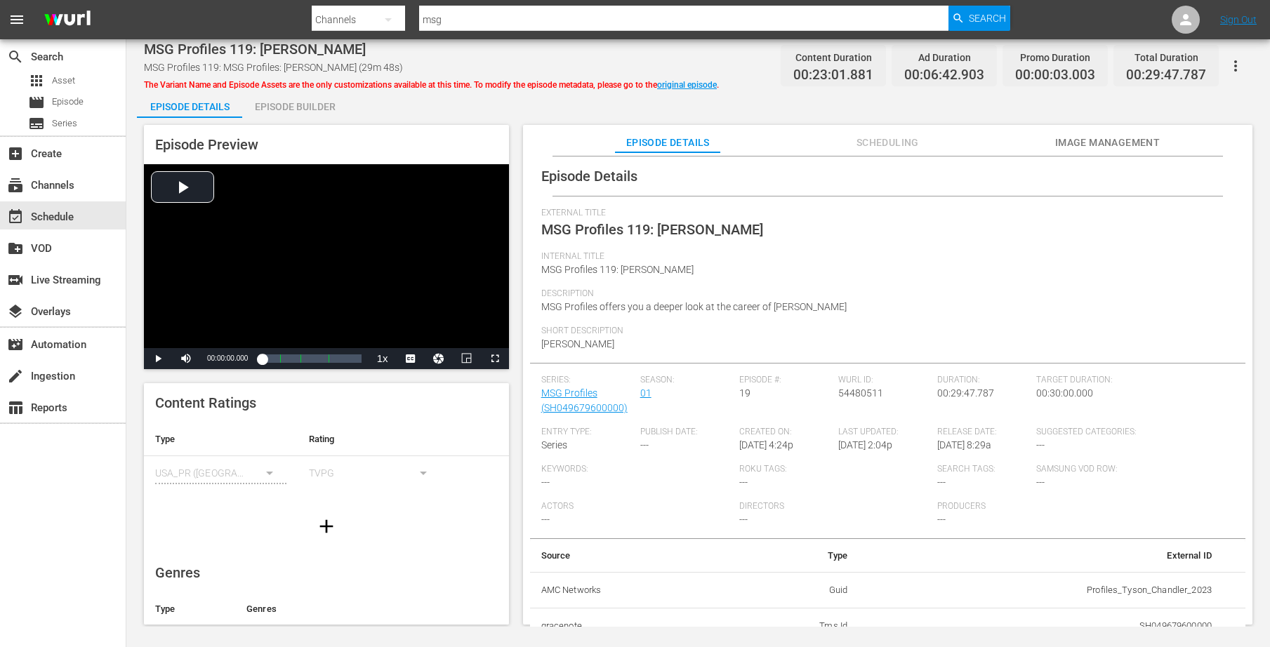
scroll to position [142, 0]
